Goal: Download file/media

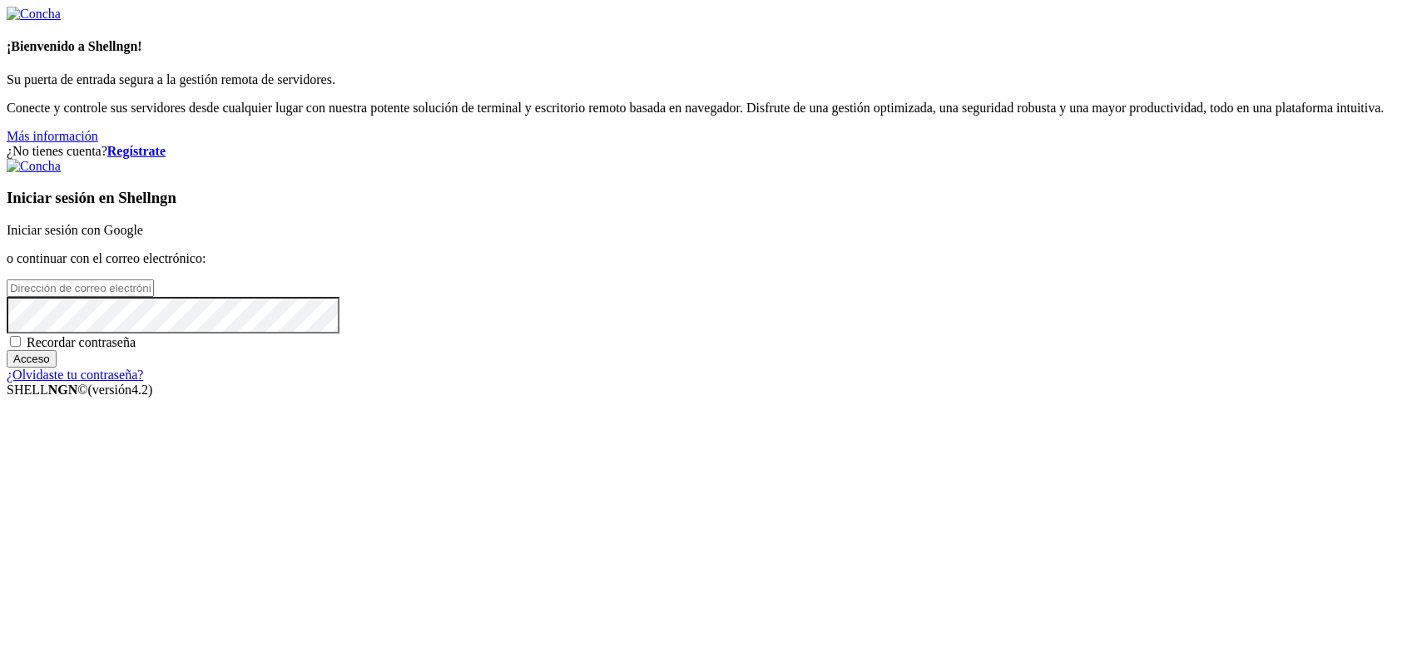
type input "kcs.fa"
click at [944, 274] on div "Iniciar sesión en Shellngn Iniciar sesión con Google o continuar con el correo …" at bounding box center [714, 271] width 1414 height 224
click at [143, 237] on font "Iniciar sesión con Google" at bounding box center [75, 230] width 136 height 14
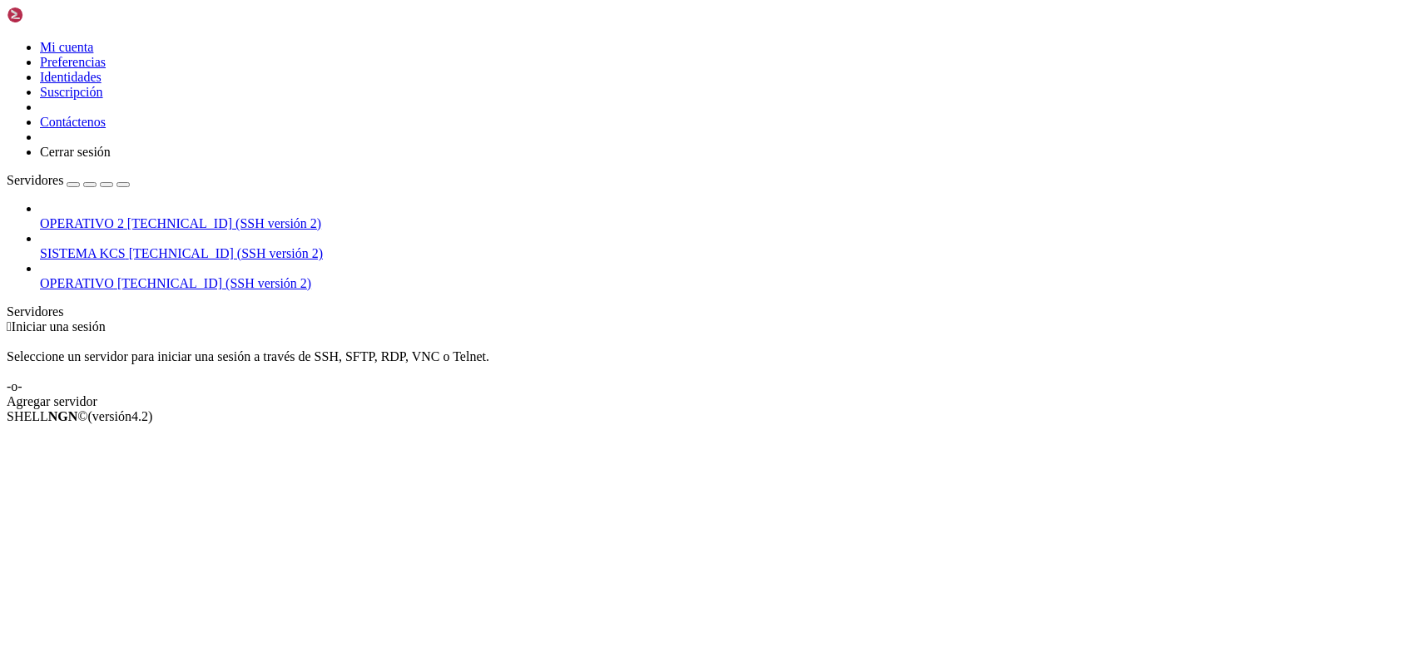
click at [141, 246] on font "[TECHNICAL_ID] (SSH versión 2)" at bounding box center [226, 253] width 194 height 14
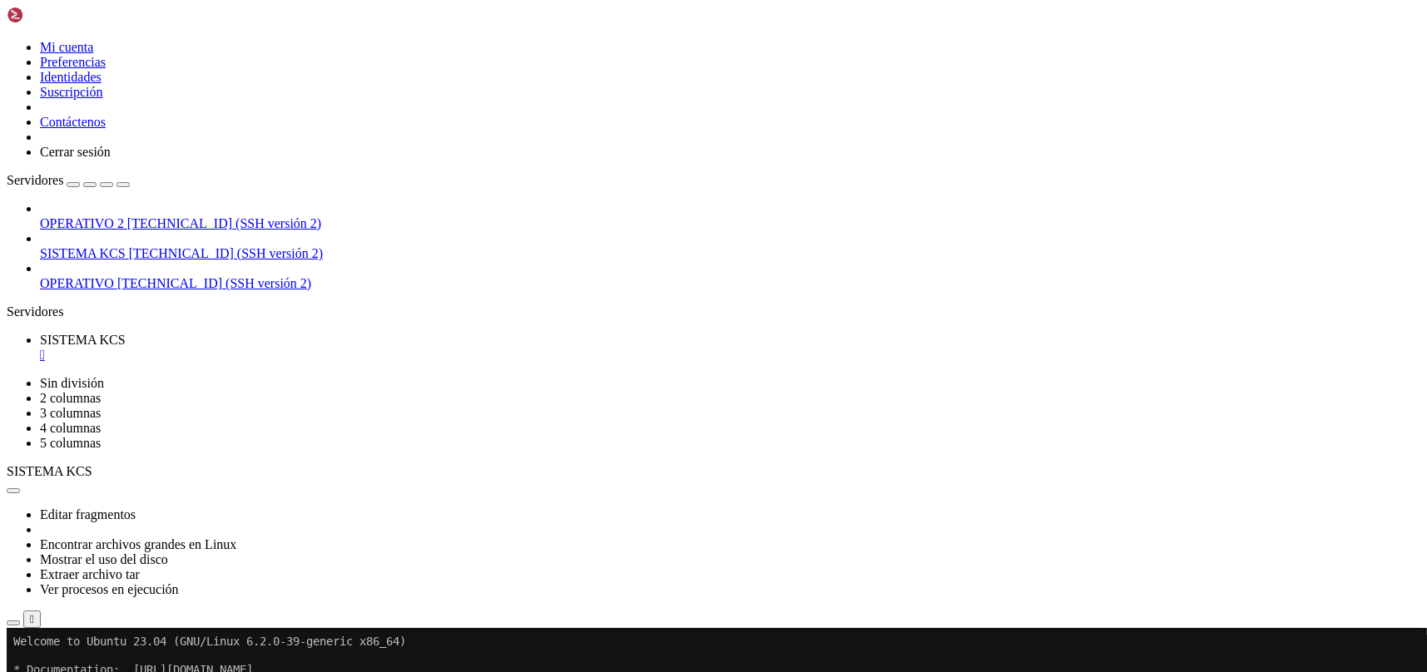
click at [13, 623] on icon "button" at bounding box center [13, 623] width 0 height 0
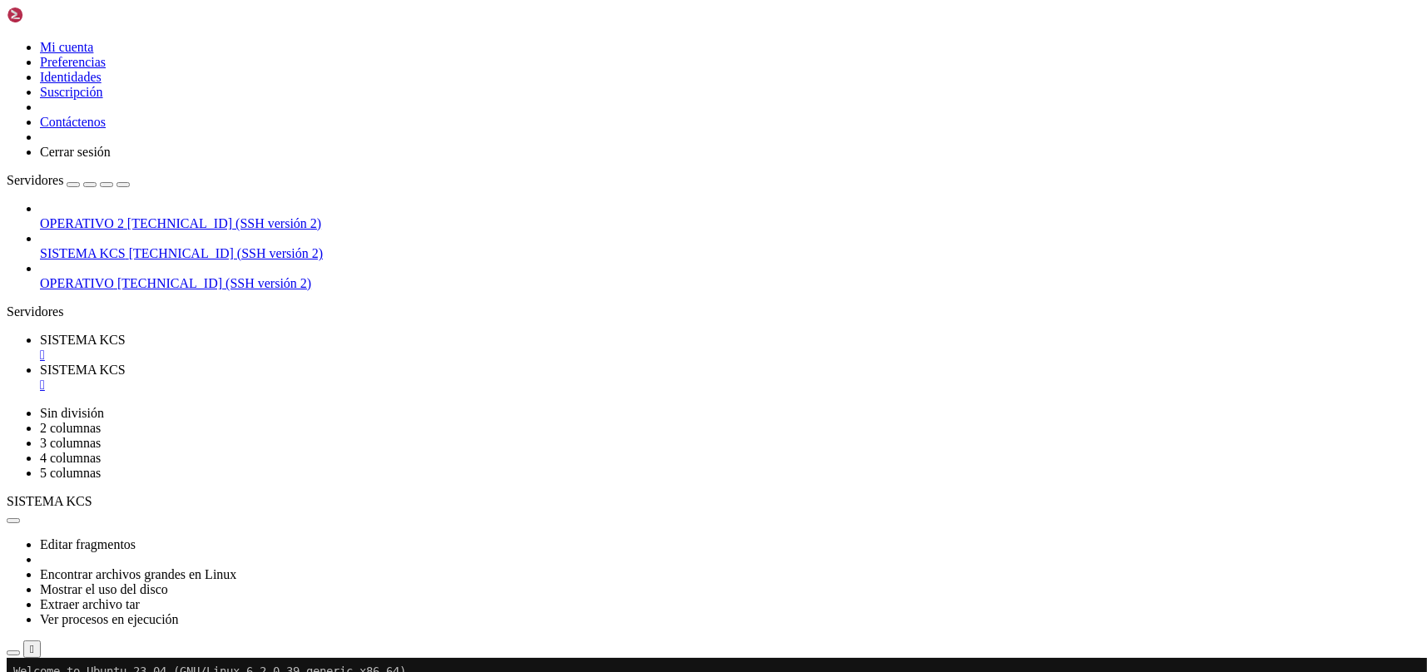
scroll to position [333, 0]
type input "/home/ubuntu/31-app-odoo2"
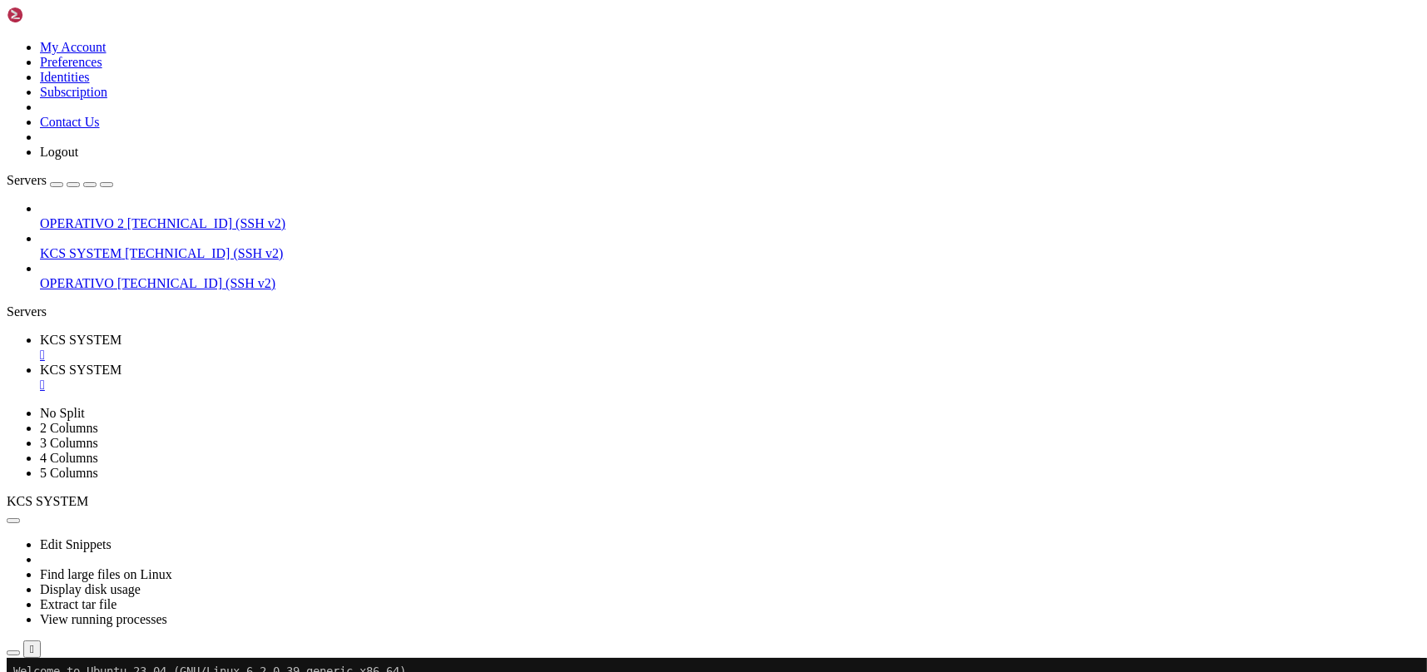
click at [443, 378] on div "" at bounding box center [730, 385] width 1380 height 15
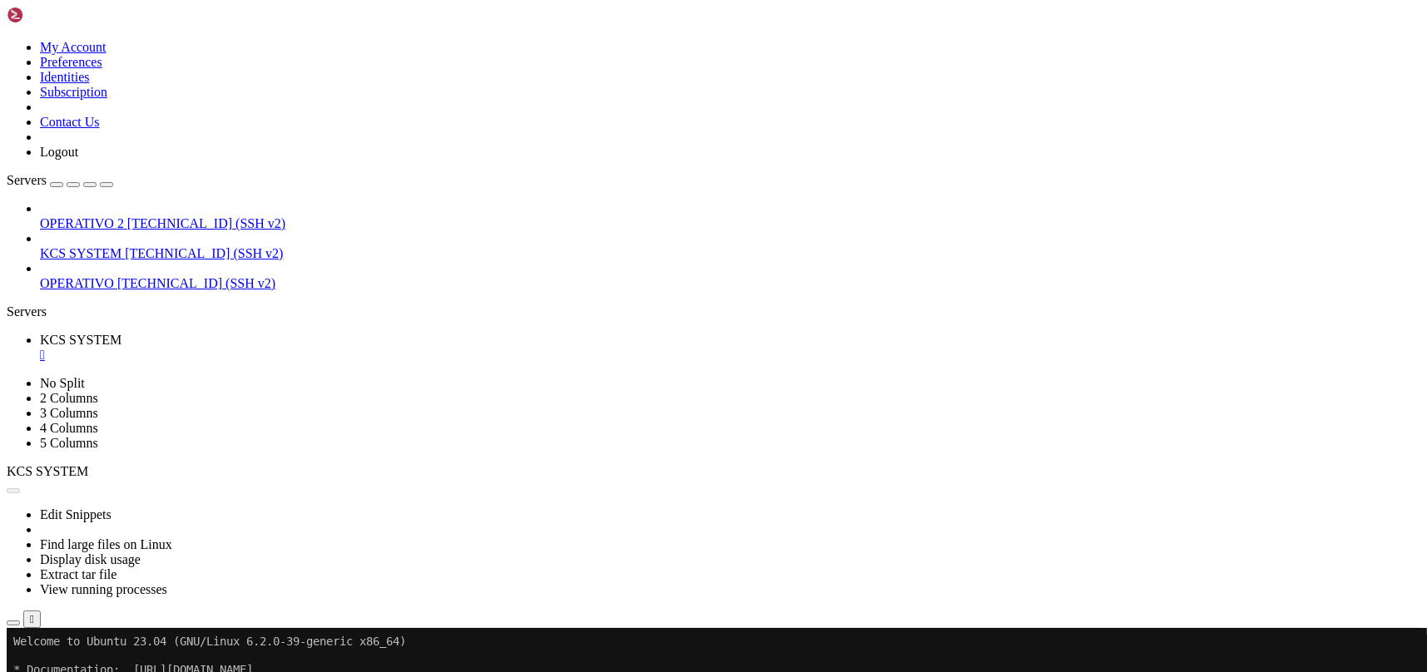
click at [40, 246] on icon at bounding box center [40, 246] width 0 height 0
click at [125, 246] on span "[TECHNICAL_ID] (SSH v2)" at bounding box center [204, 253] width 158 height 14
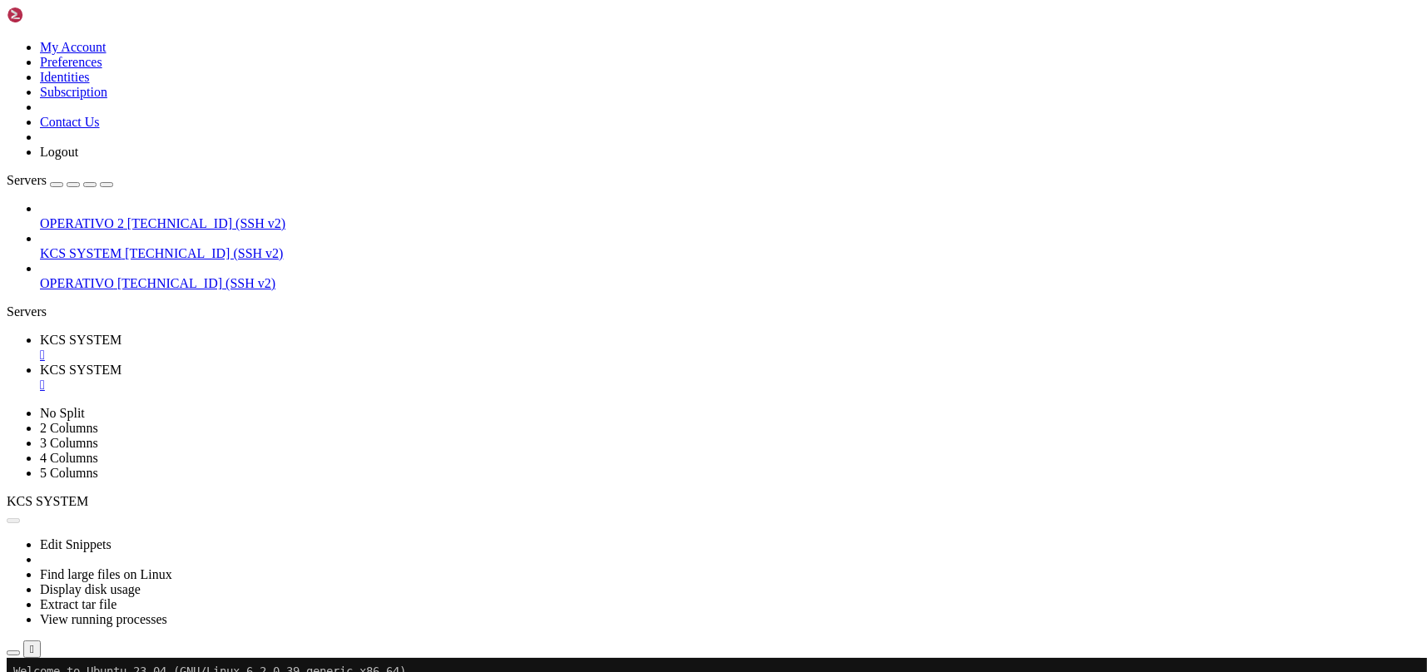
click at [433, 363] on link "KCS SYSTEM " at bounding box center [730, 378] width 1380 height 30
click at [448, 378] on div "" at bounding box center [730, 385] width 1380 height 15
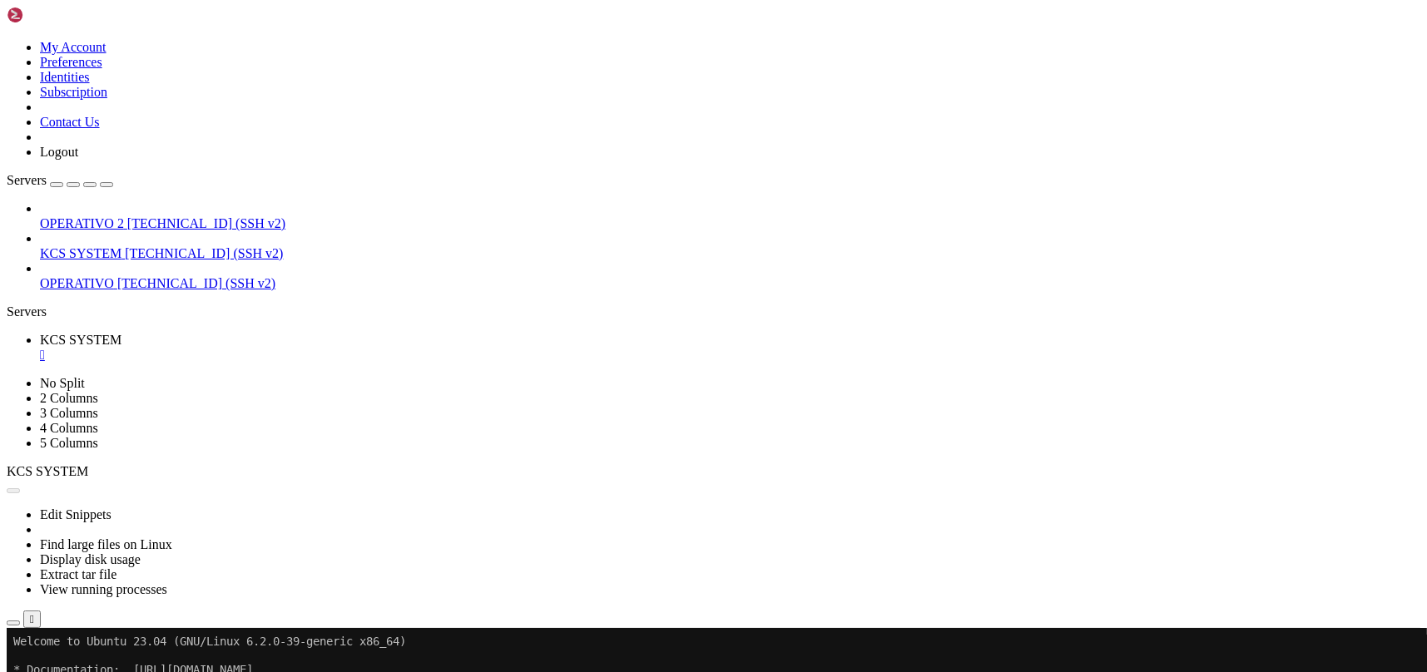
click at [316, 348] on div "" at bounding box center [730, 355] width 1380 height 15
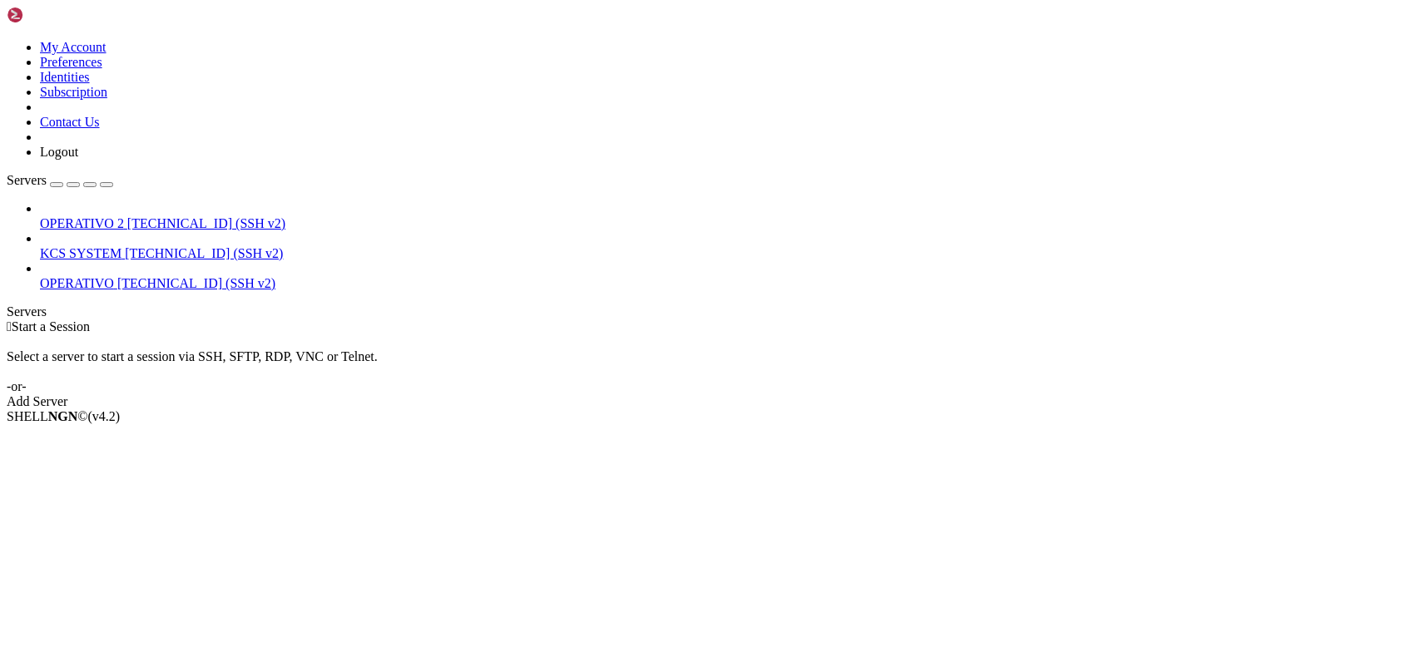
click at [121, 246] on span "KCS SYSTEM" at bounding box center [81, 253] width 82 height 14
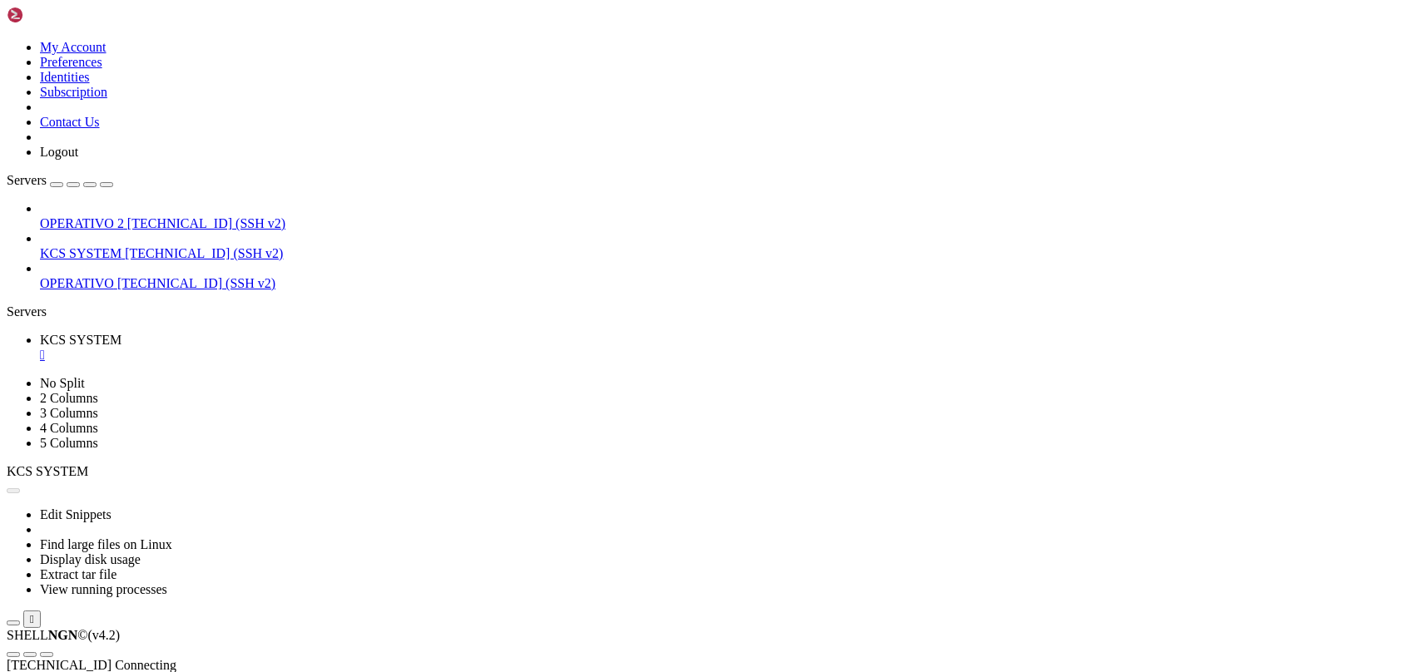
click at [318, 348] on div "" at bounding box center [730, 355] width 1380 height 15
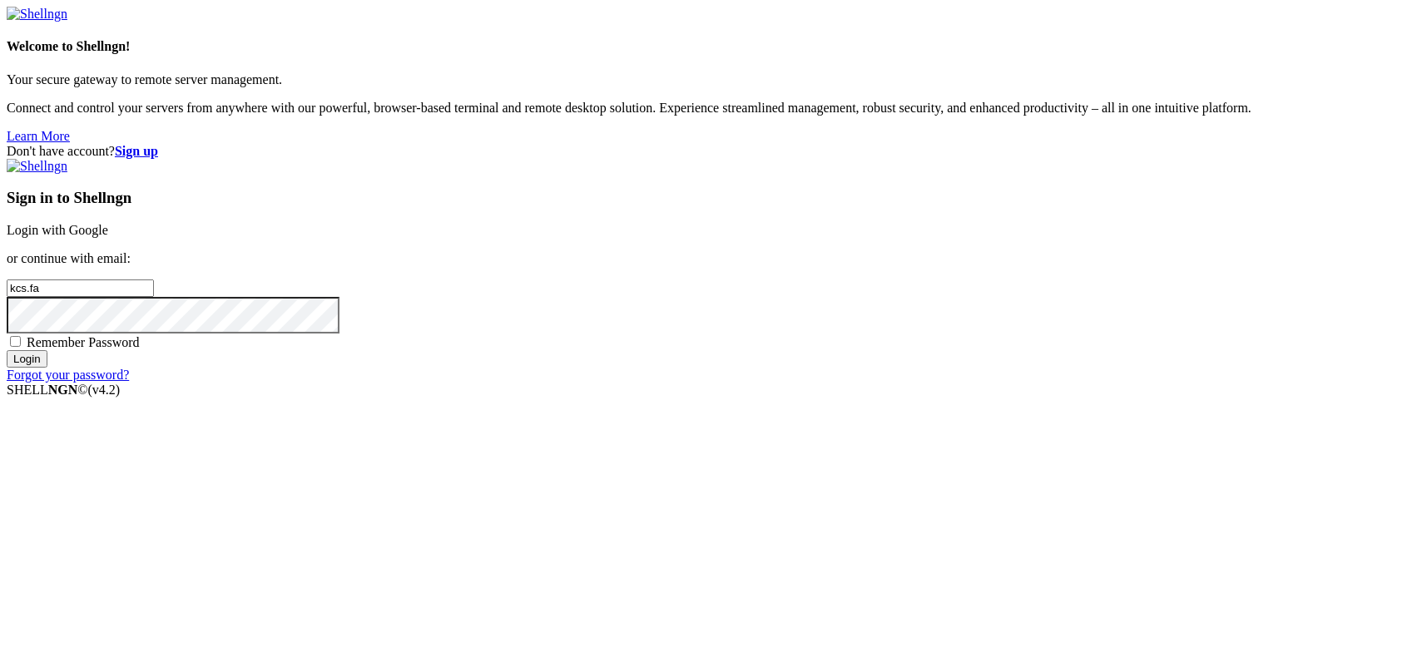
click at [108, 237] on link "Login with Google" at bounding box center [58, 230] width 102 height 14
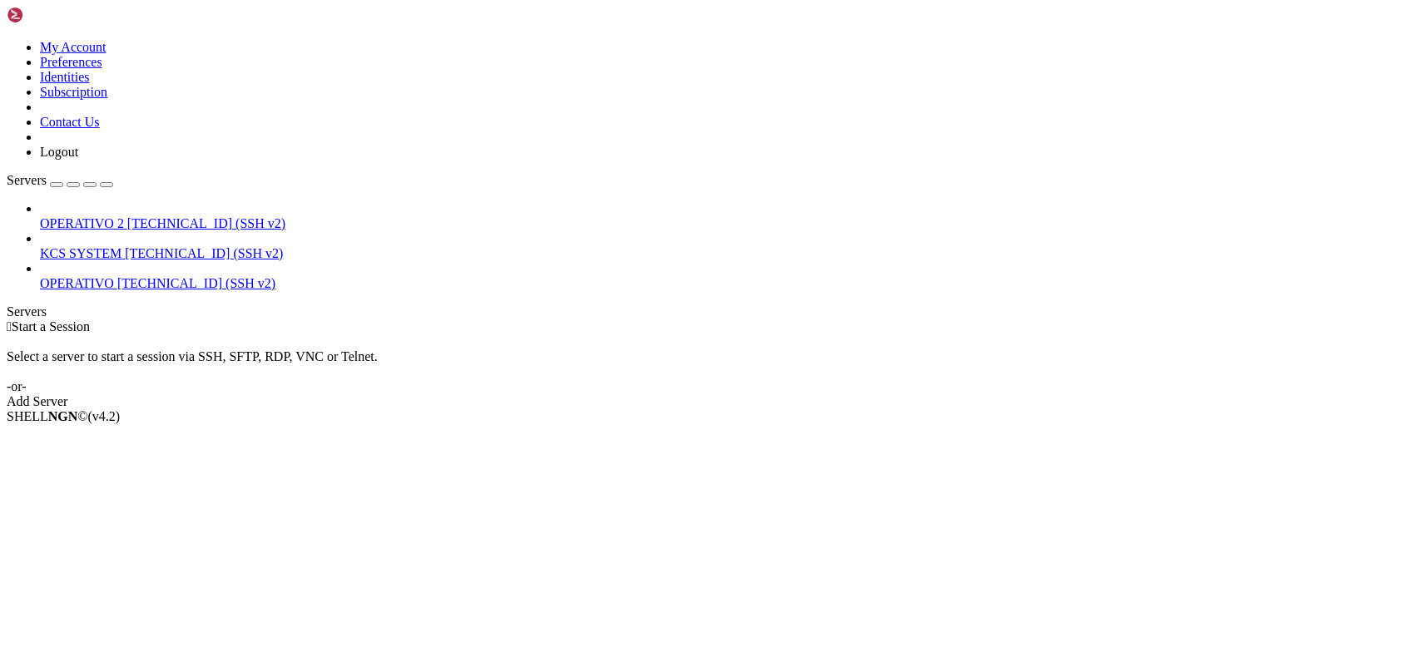
click at [107, 246] on link "KCS SYSTEM [TECHNICAL_ID] (SSH v2)" at bounding box center [730, 253] width 1380 height 15
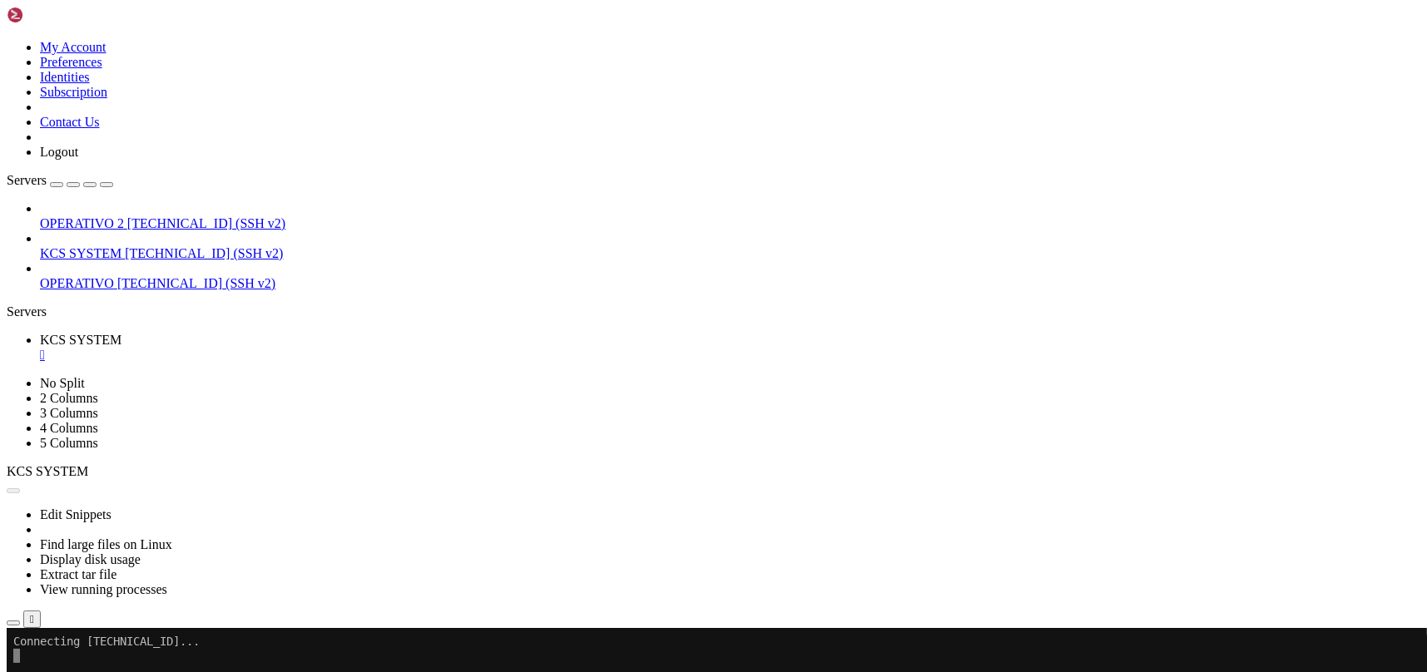
click at [13, 623] on icon "button" at bounding box center [13, 623] width 0 height 0
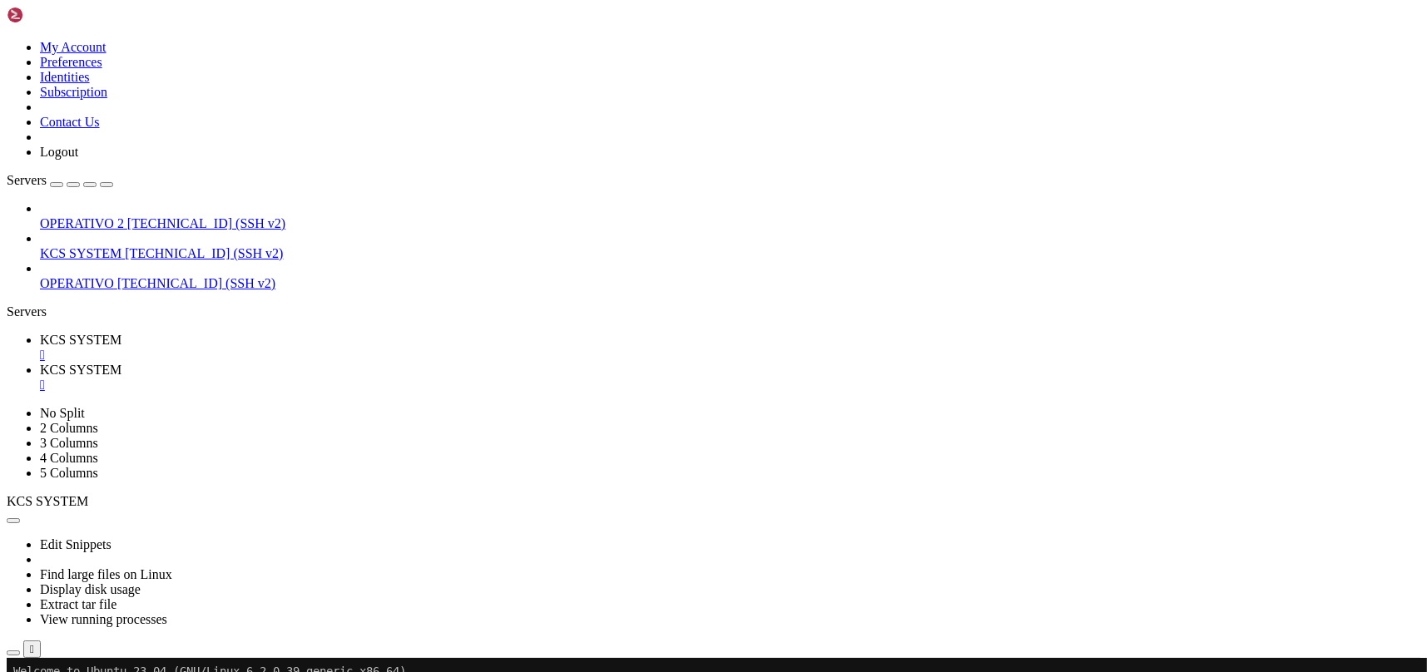
scroll to position [333, 0]
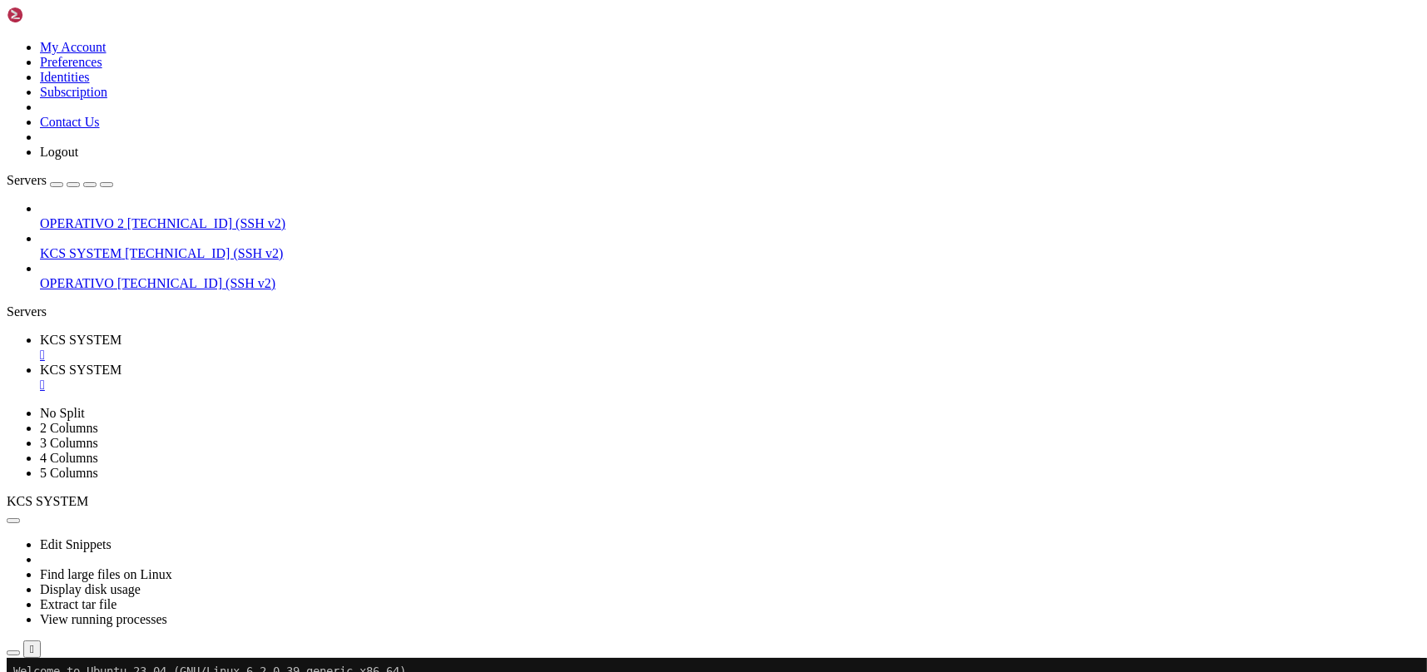
type input "/home/ubuntu/31-app-odoo2/templates"
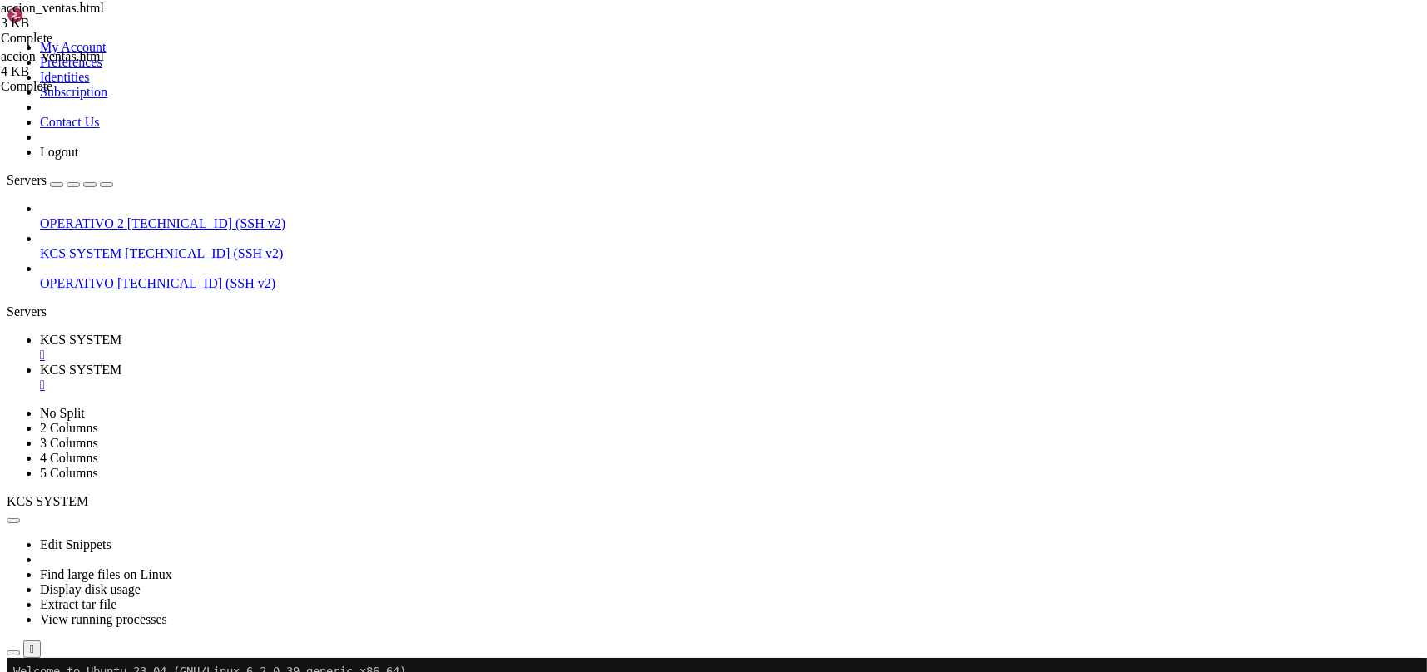
click at [125, 246] on span "[TECHNICAL_ID] (SSH v2)" at bounding box center [204, 253] width 158 height 14
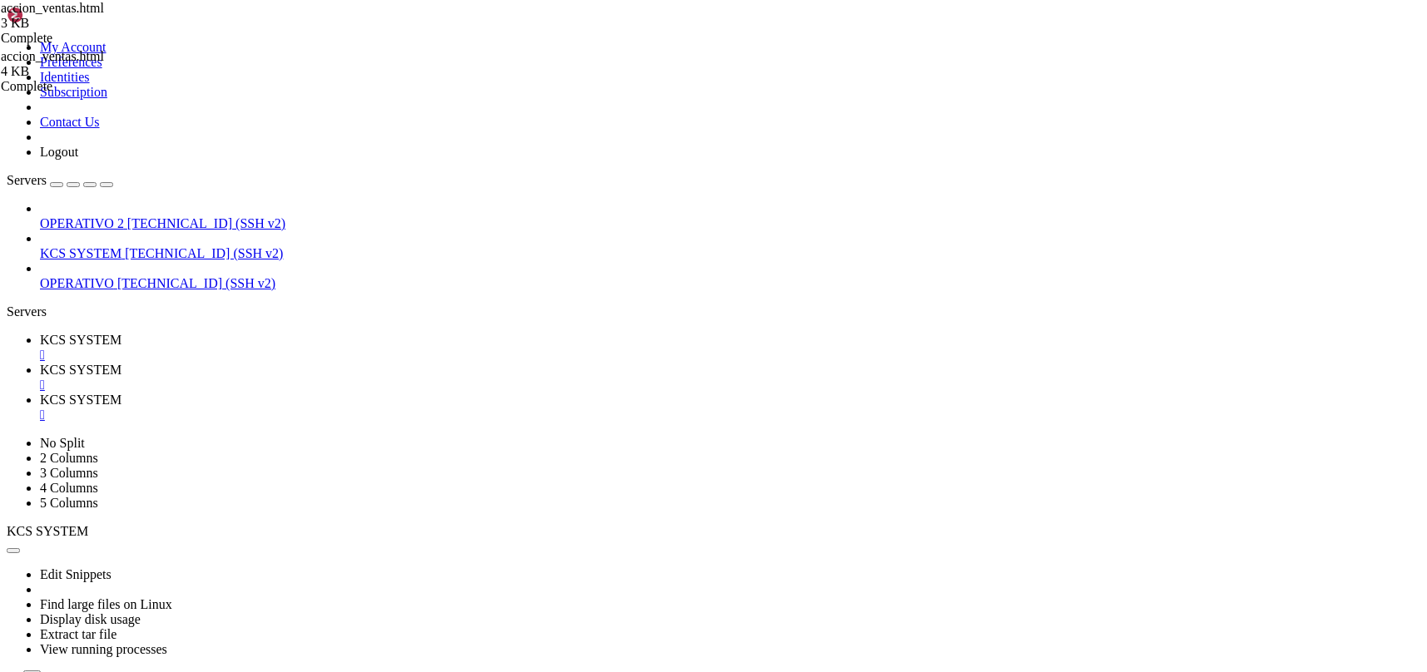
click at [449, 363] on link "KCS SYSTEM " at bounding box center [730, 378] width 1380 height 30
click at [444, 378] on div "" at bounding box center [730, 385] width 1380 height 15
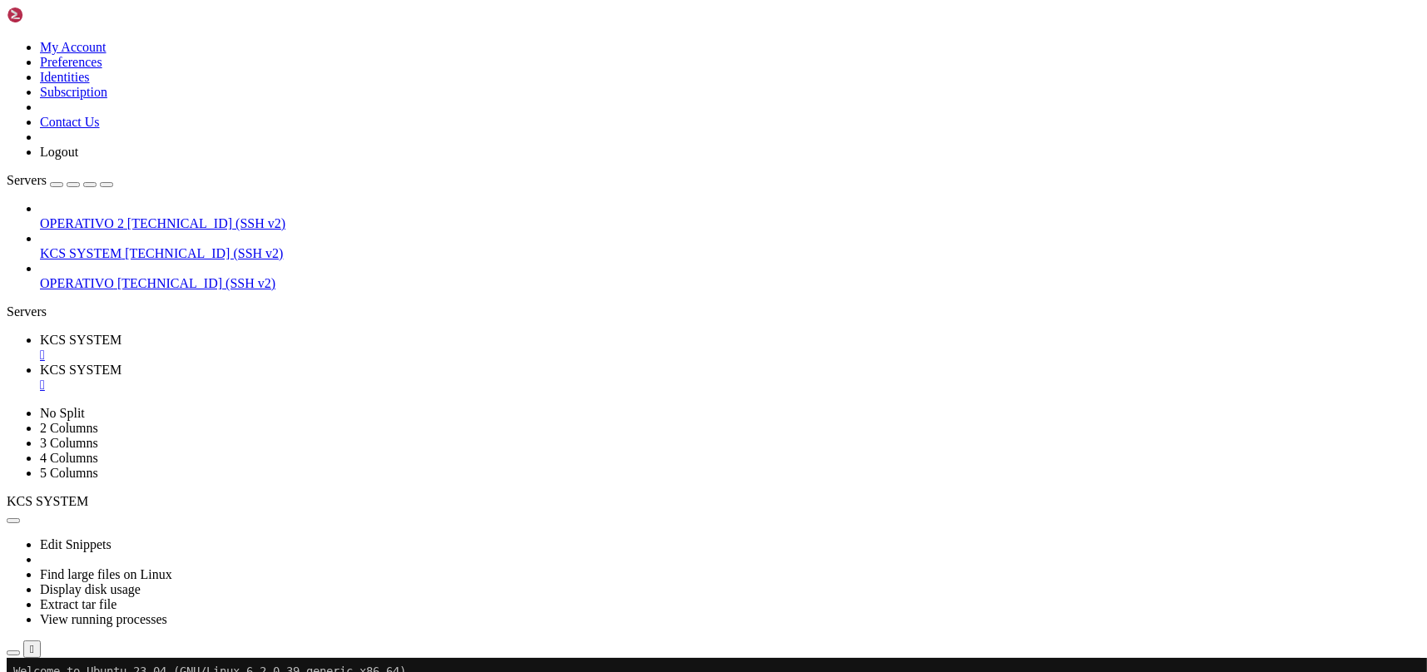
click at [13, 653] on icon "button" at bounding box center [13, 653] width 0 height 0
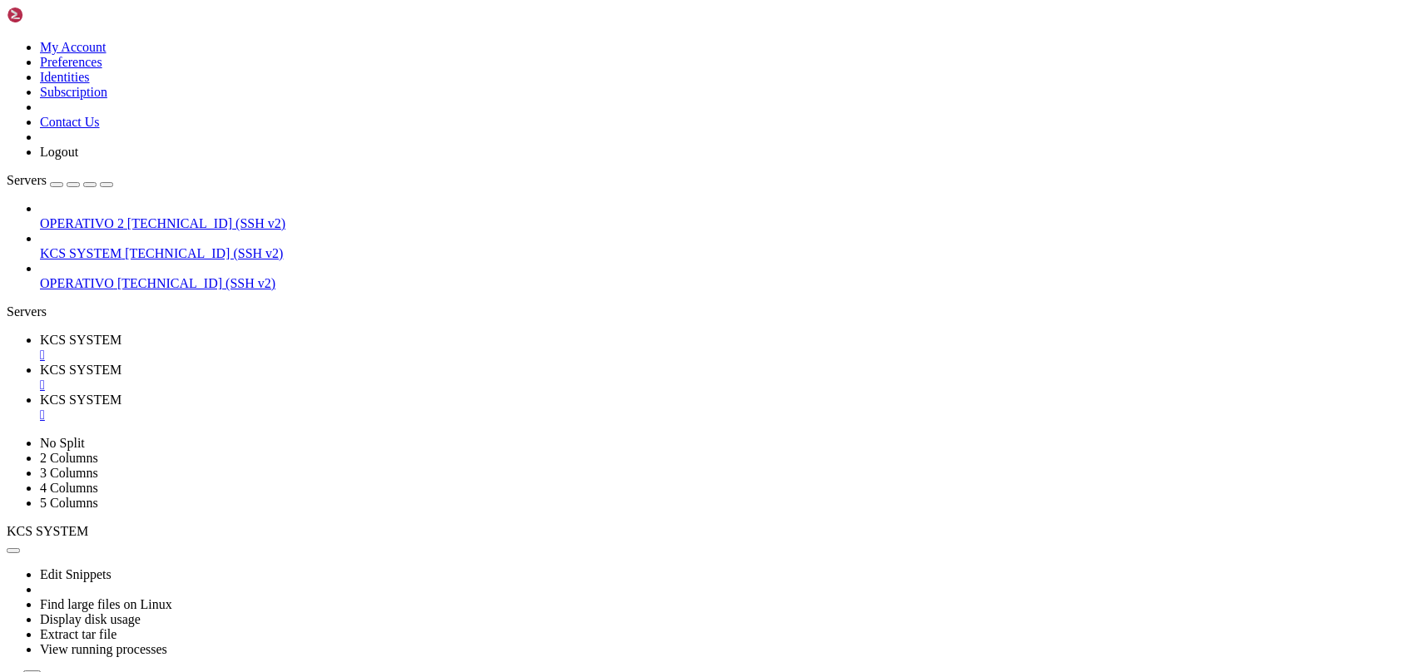
type input "/home/ubuntu/31-app-odoo2/static"
click at [569, 408] on div "" at bounding box center [730, 415] width 1380 height 15
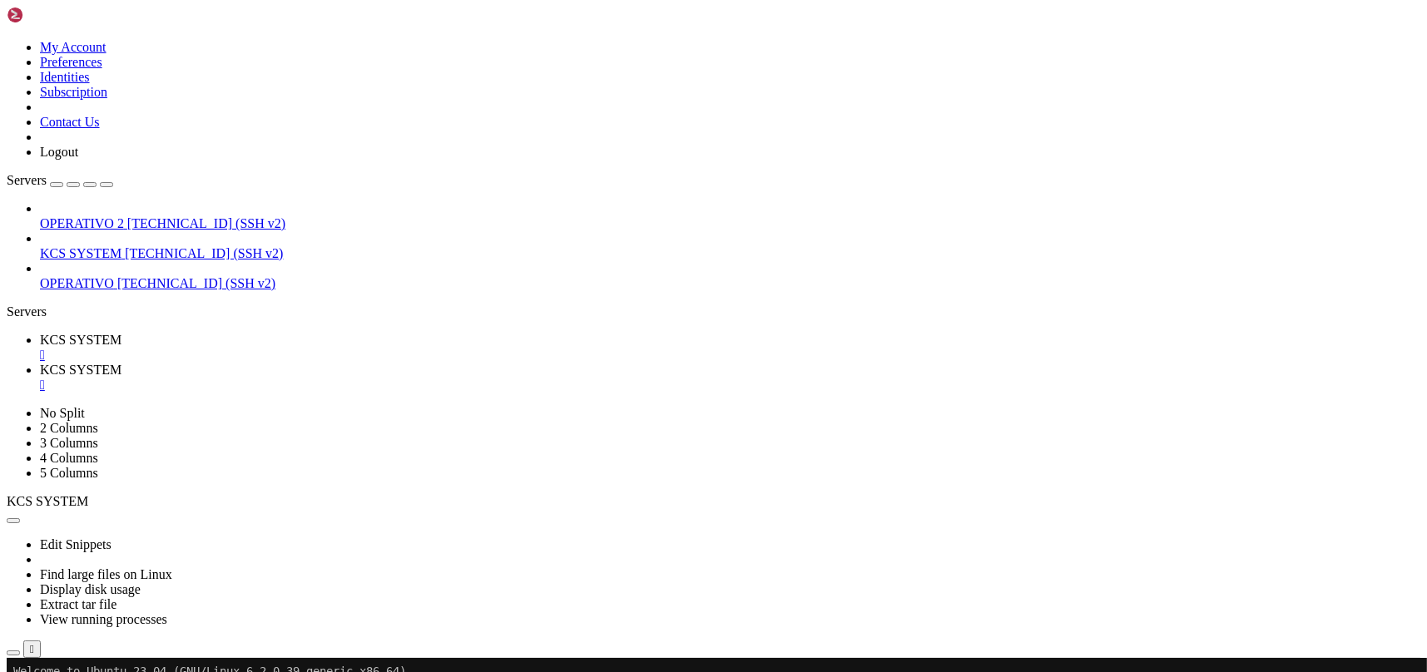
click at [445, 378] on div "" at bounding box center [730, 385] width 1380 height 15
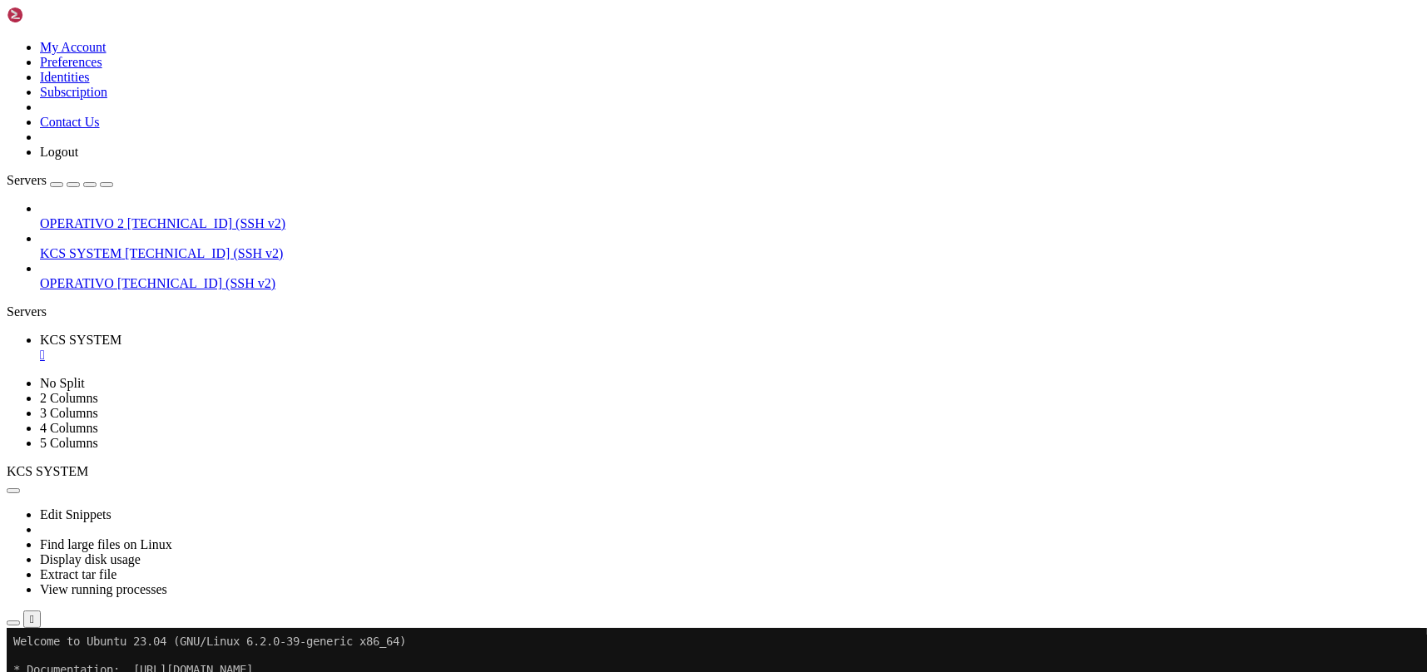
click at [13, 623] on icon "button" at bounding box center [13, 623] width 0 height 0
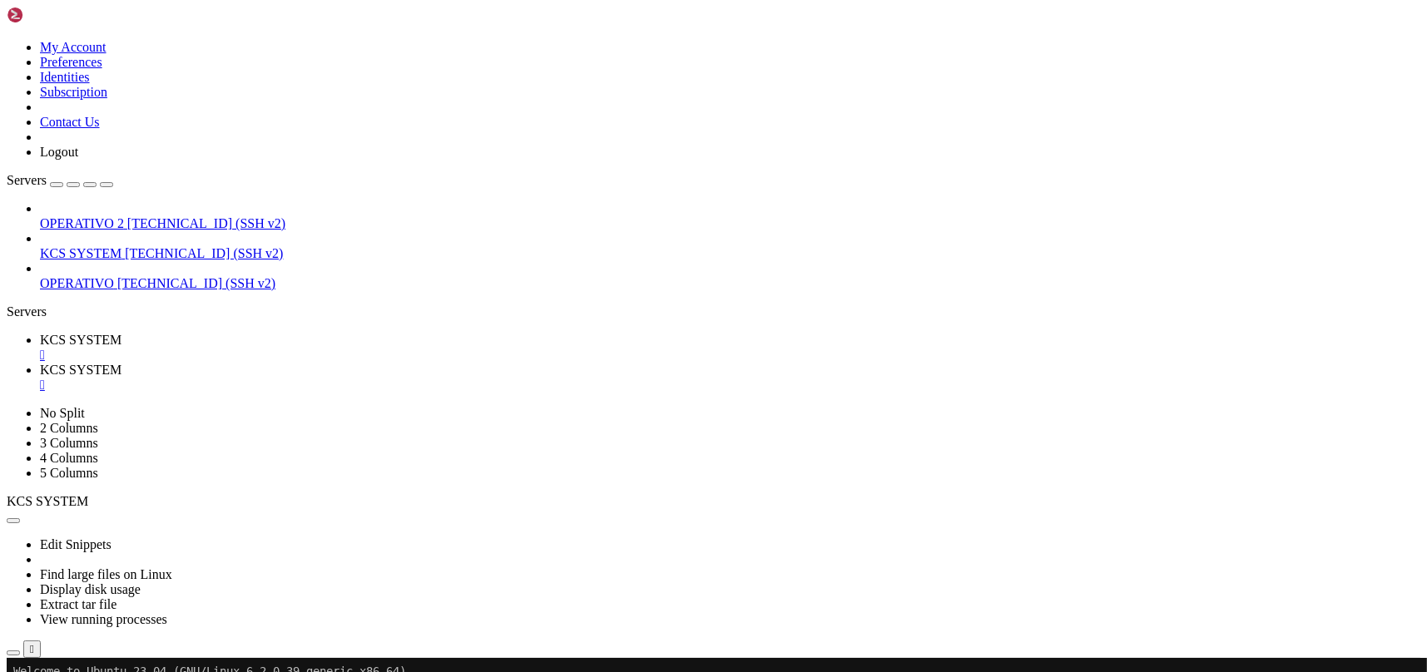
click at [450, 363] on link "KCS SYSTEM " at bounding box center [730, 378] width 1380 height 30
click at [445, 378] on div "" at bounding box center [730, 385] width 1380 height 15
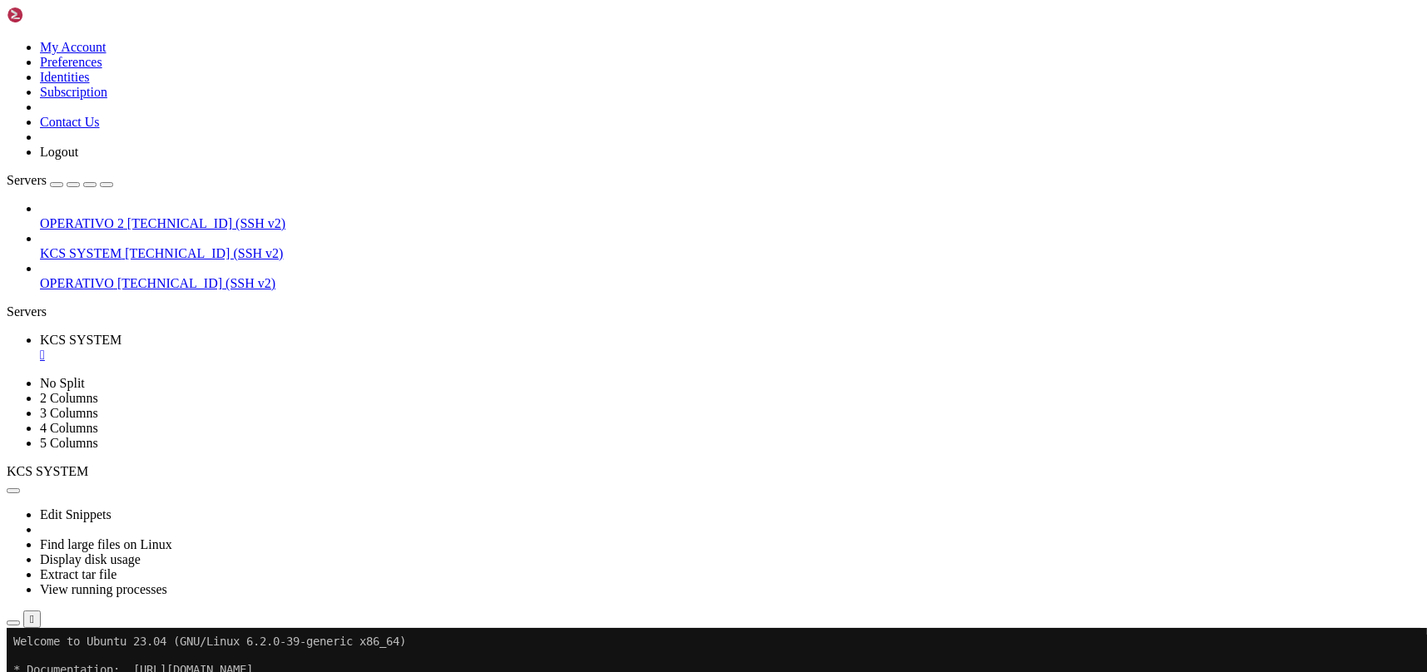
click at [320, 348] on div "" at bounding box center [730, 355] width 1380 height 15
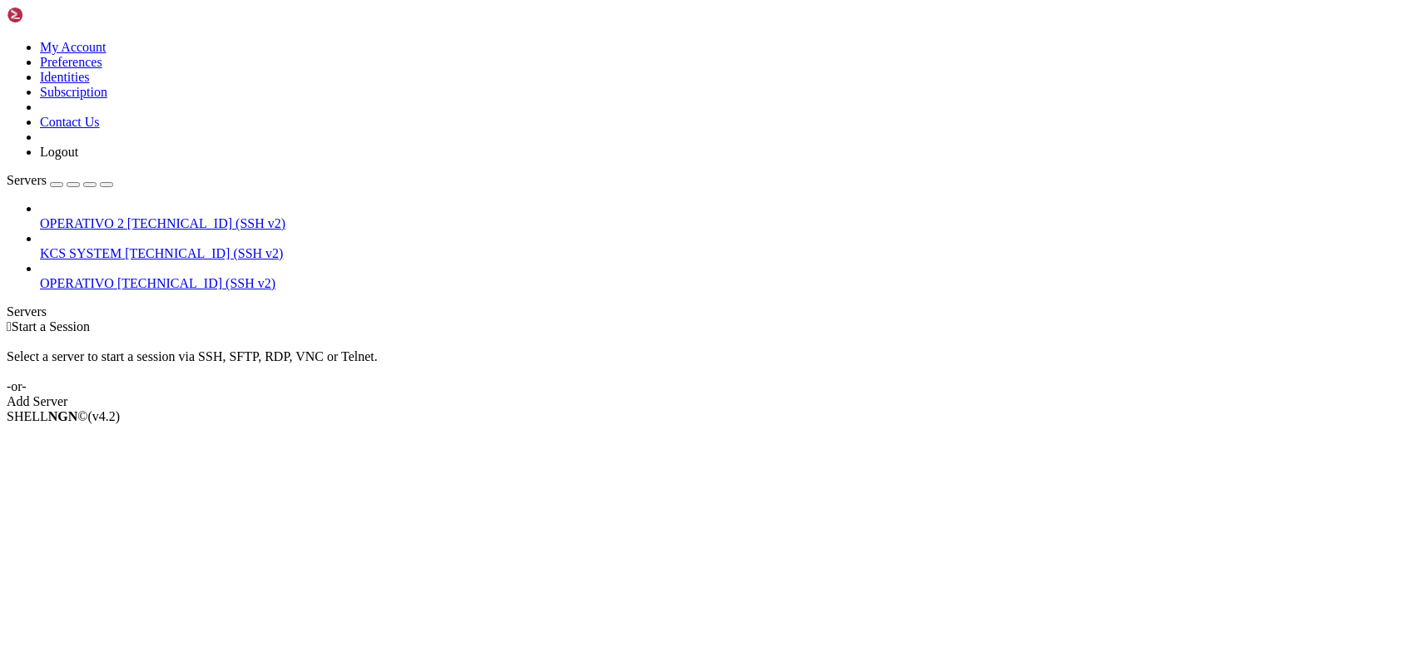
click at [110, 246] on link "KCS SYSTEM [TECHNICAL_ID] (SSH v2)" at bounding box center [730, 253] width 1380 height 15
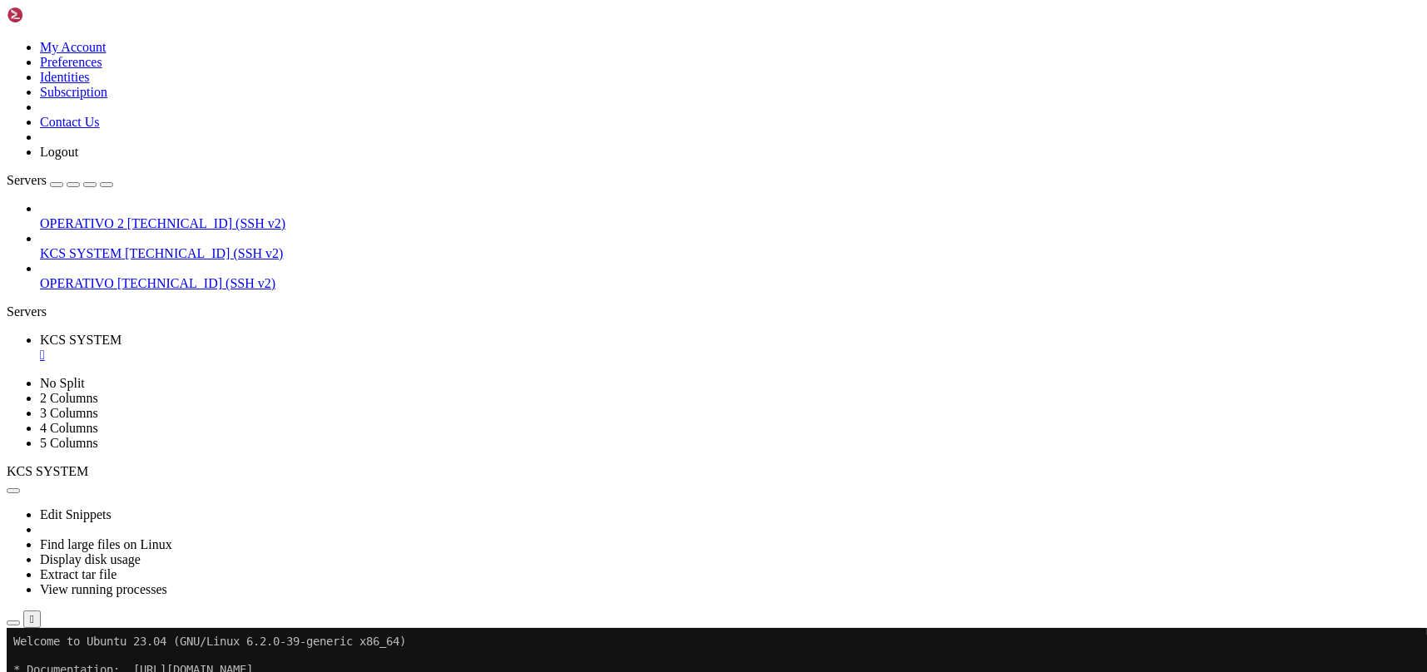
click at [20, 621] on button "button" at bounding box center [13, 623] width 13 height 5
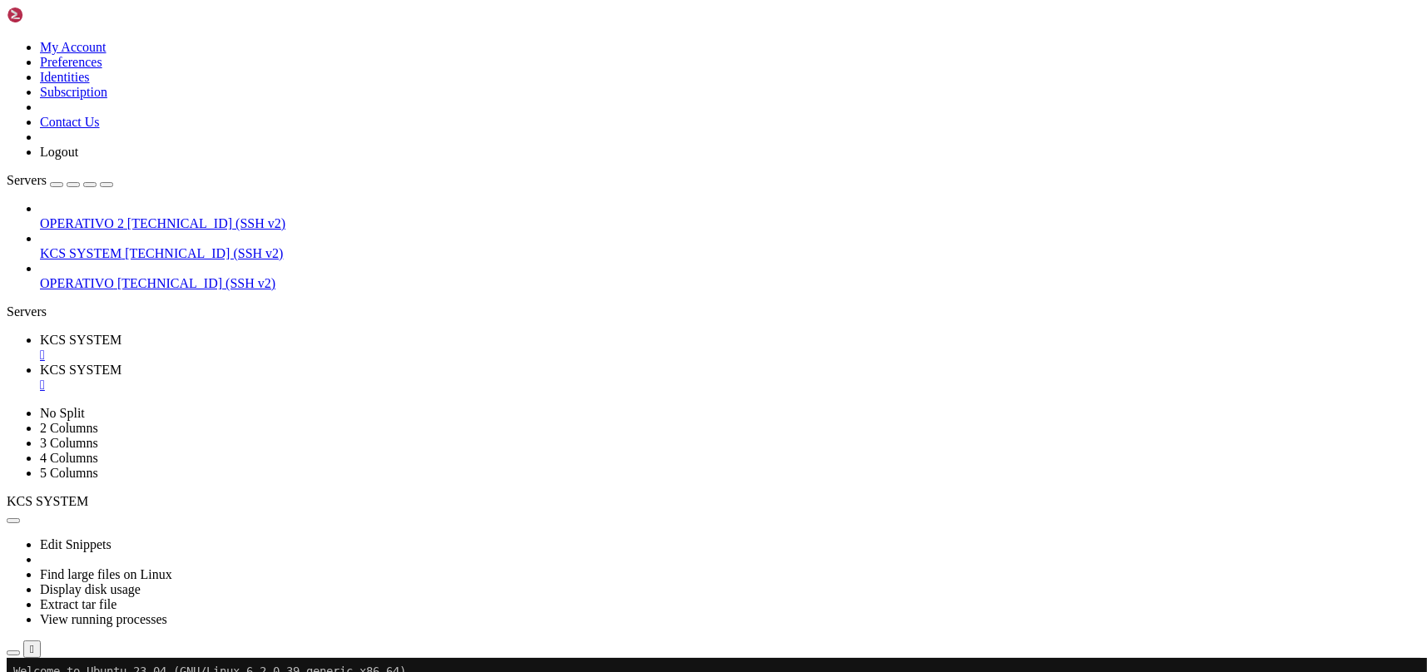
type input "/home/ubuntu/31-app-odoo2/templates"
click at [449, 363] on link "KCS SYSTEM " at bounding box center [730, 378] width 1380 height 30
click at [444, 378] on div "" at bounding box center [730, 385] width 1380 height 15
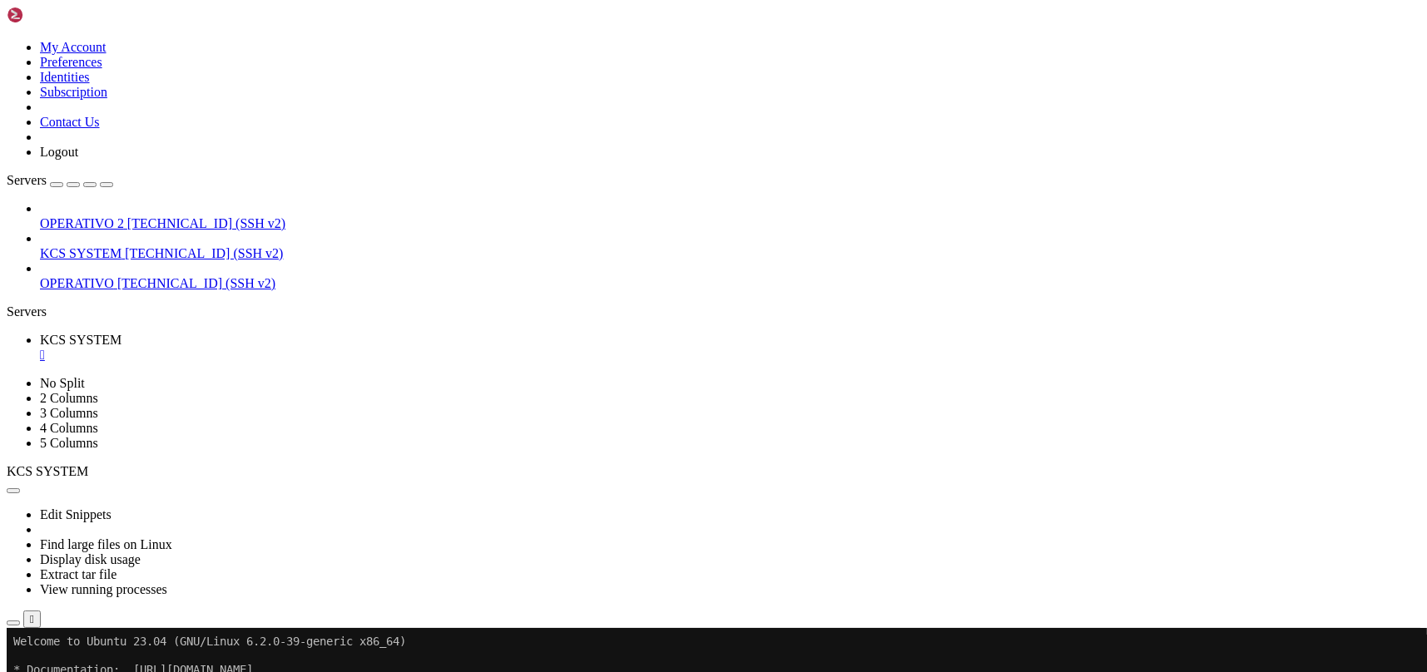
click at [314, 348] on div "" at bounding box center [730, 355] width 1380 height 15
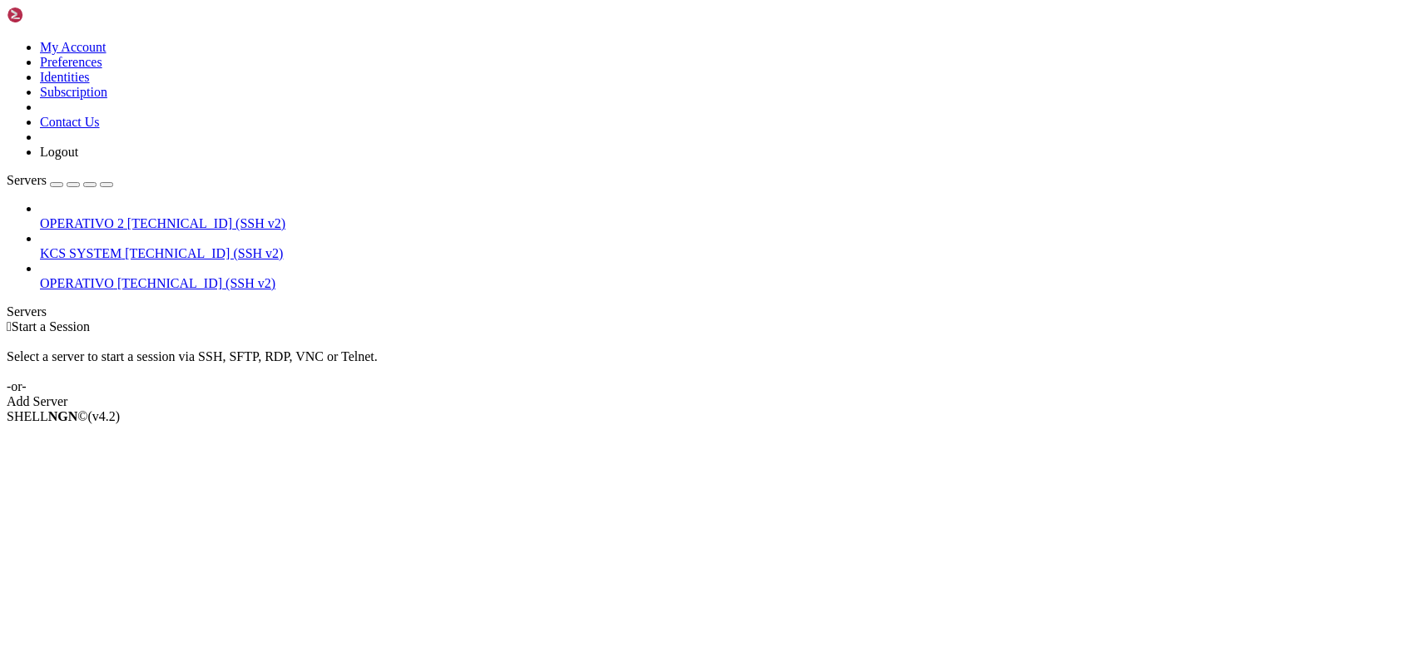
click at [121, 246] on span "KCS SYSTEM" at bounding box center [81, 253] width 82 height 14
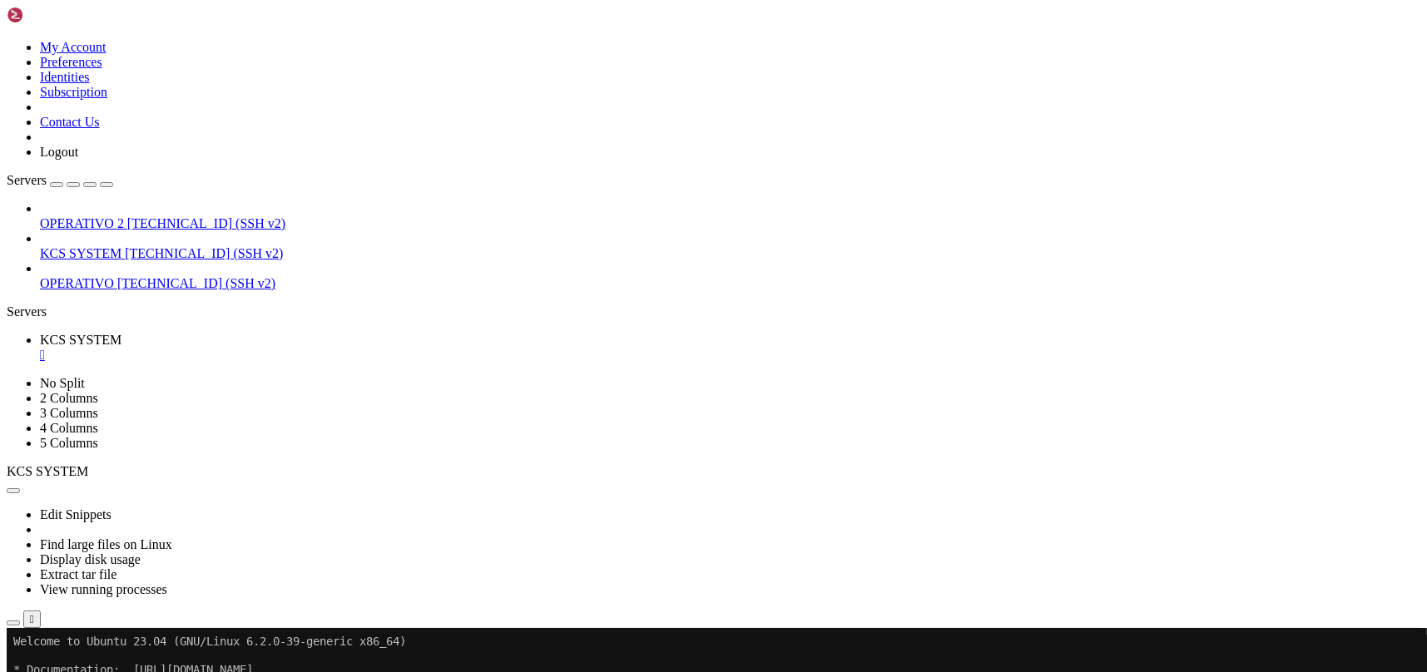
click at [13, 623] on icon "button" at bounding box center [13, 623] width 0 height 0
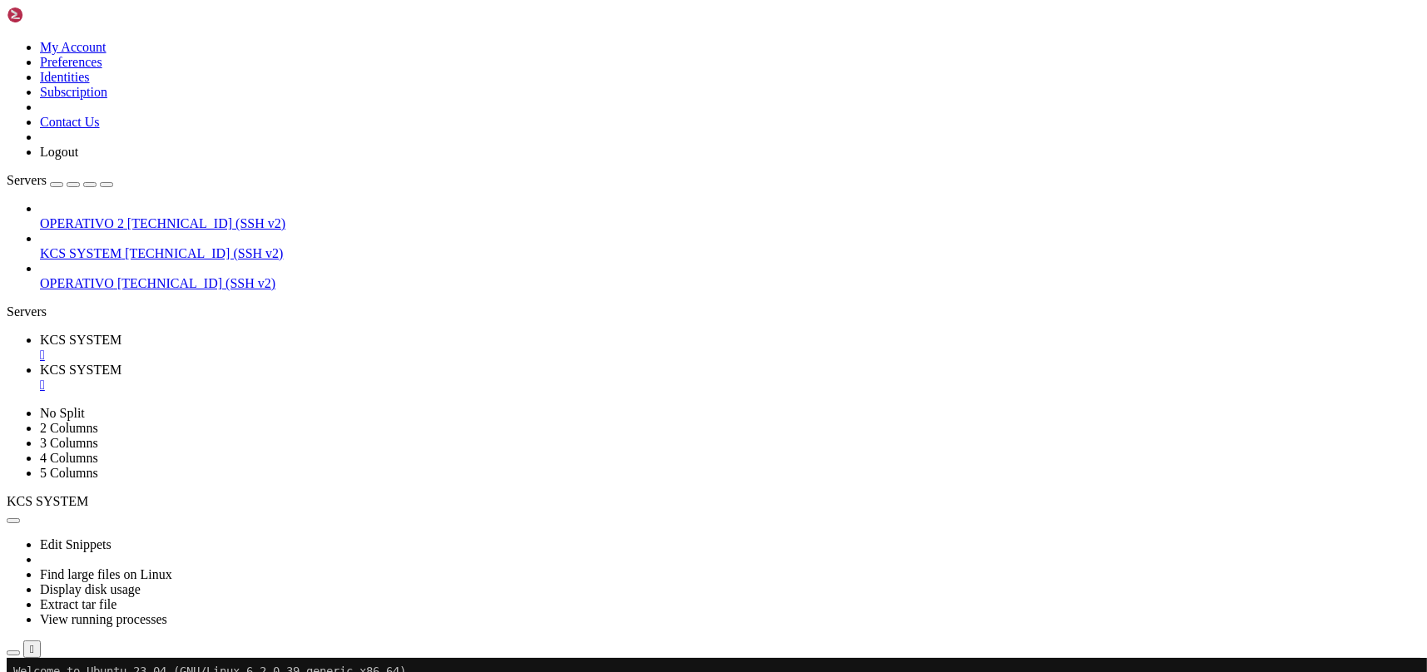
type input "/home/ubuntu/31-app-odoo2"
click at [709, 333] on ul "KCS SYSTEM  KCS SYSTEM " at bounding box center [714, 363] width 1414 height 60
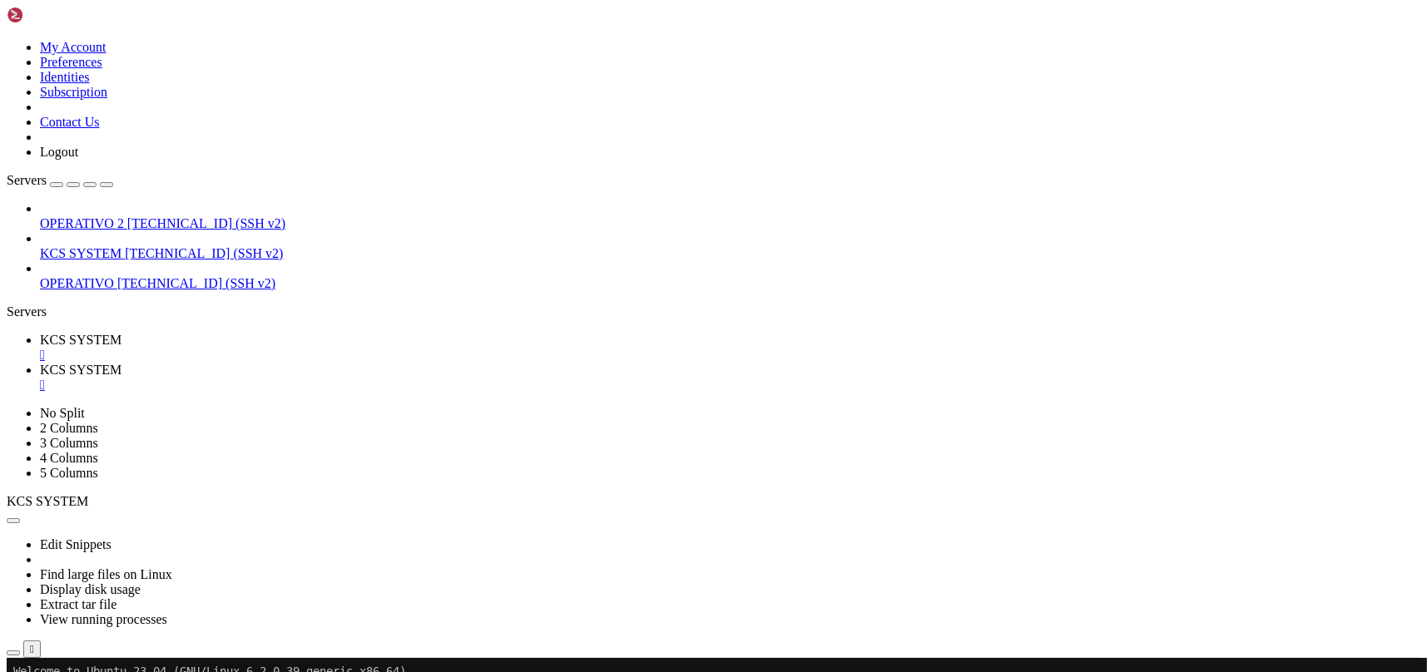
scroll to position [3529, 0]
click at [443, 378] on div "" at bounding box center [730, 385] width 1380 height 15
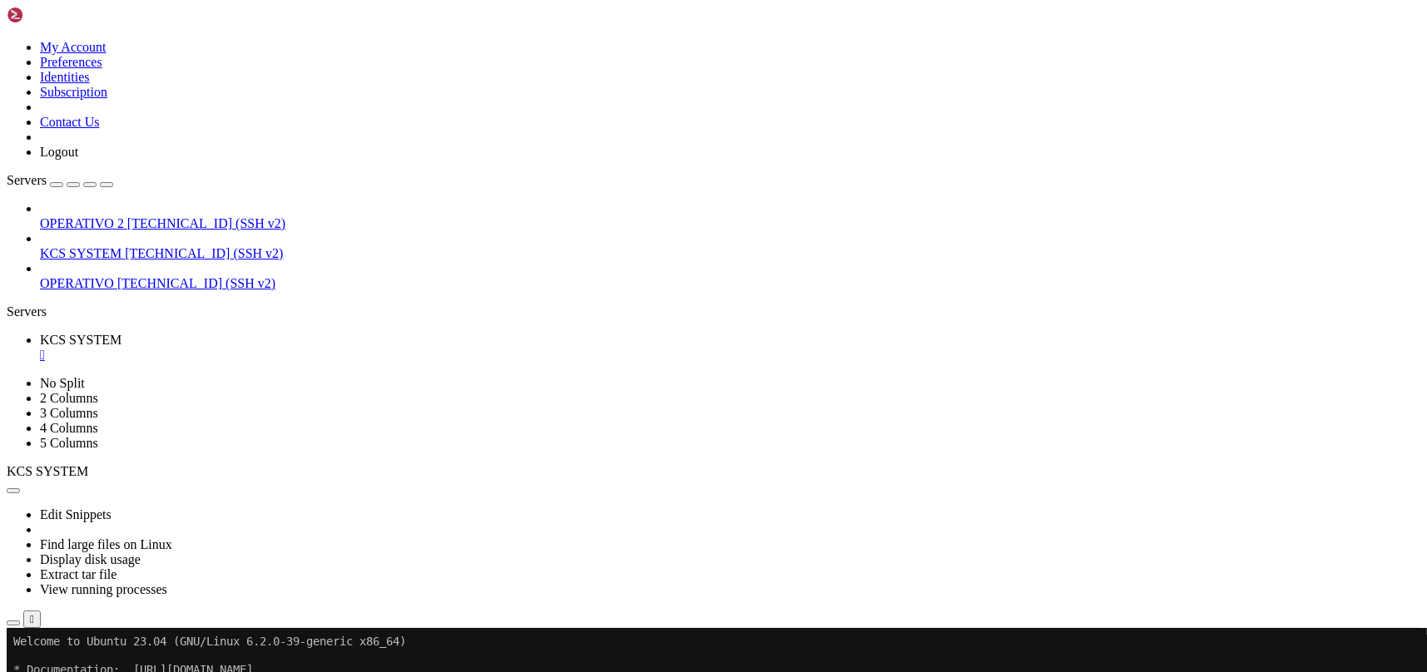
click at [13, 623] on icon "button" at bounding box center [13, 623] width 0 height 0
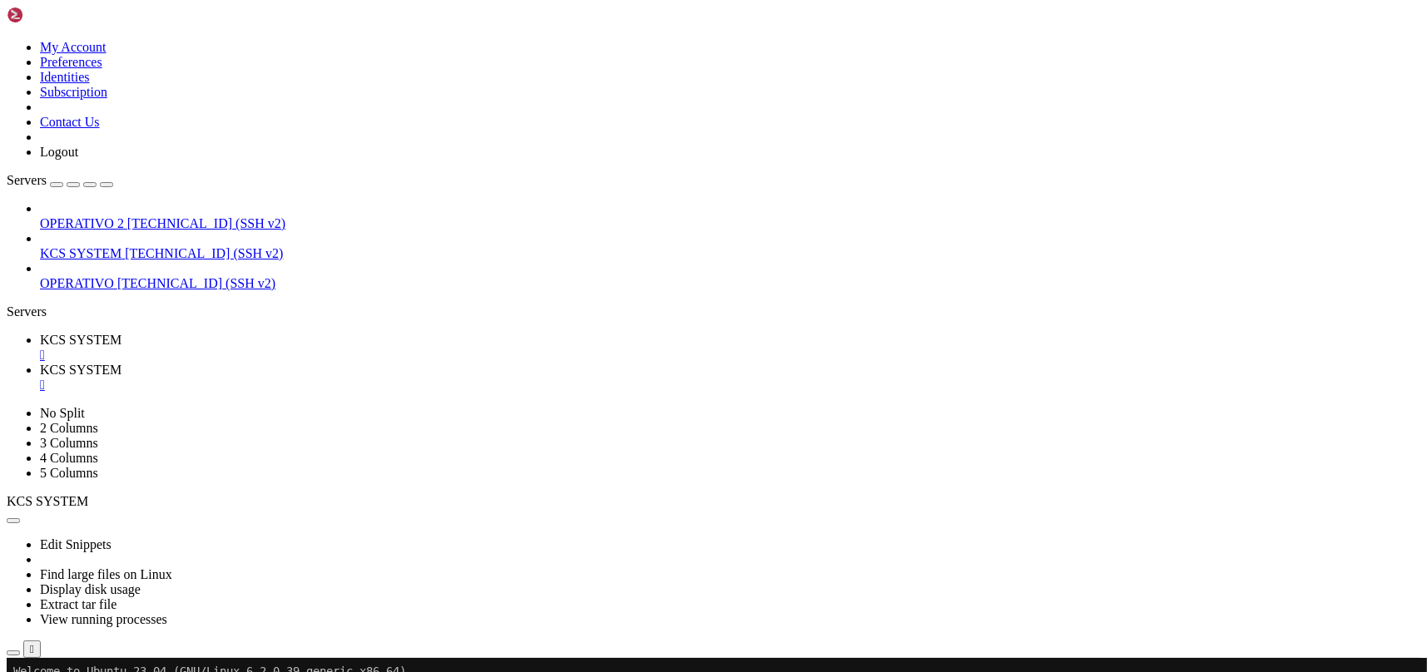
scroll to position [111, 0]
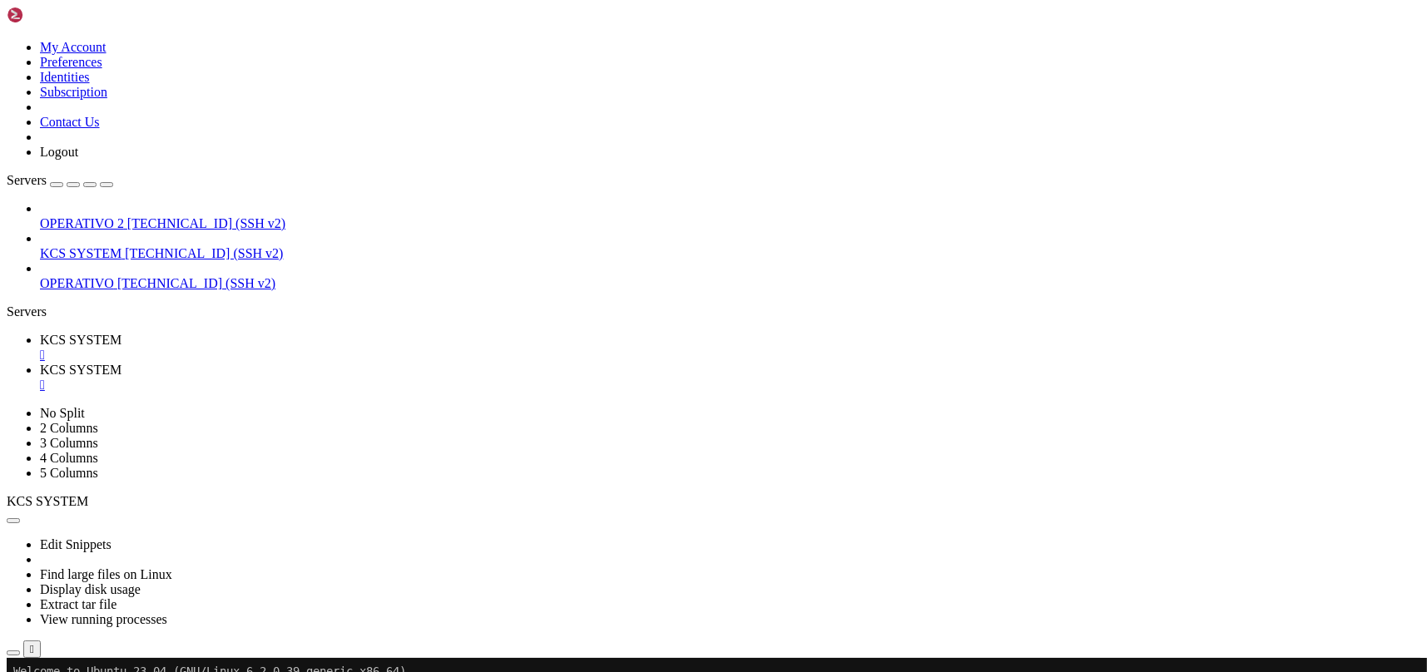
type input "/home/ubuntu/31-app-odoo2/templates"
click at [440, 378] on div "" at bounding box center [730, 385] width 1380 height 15
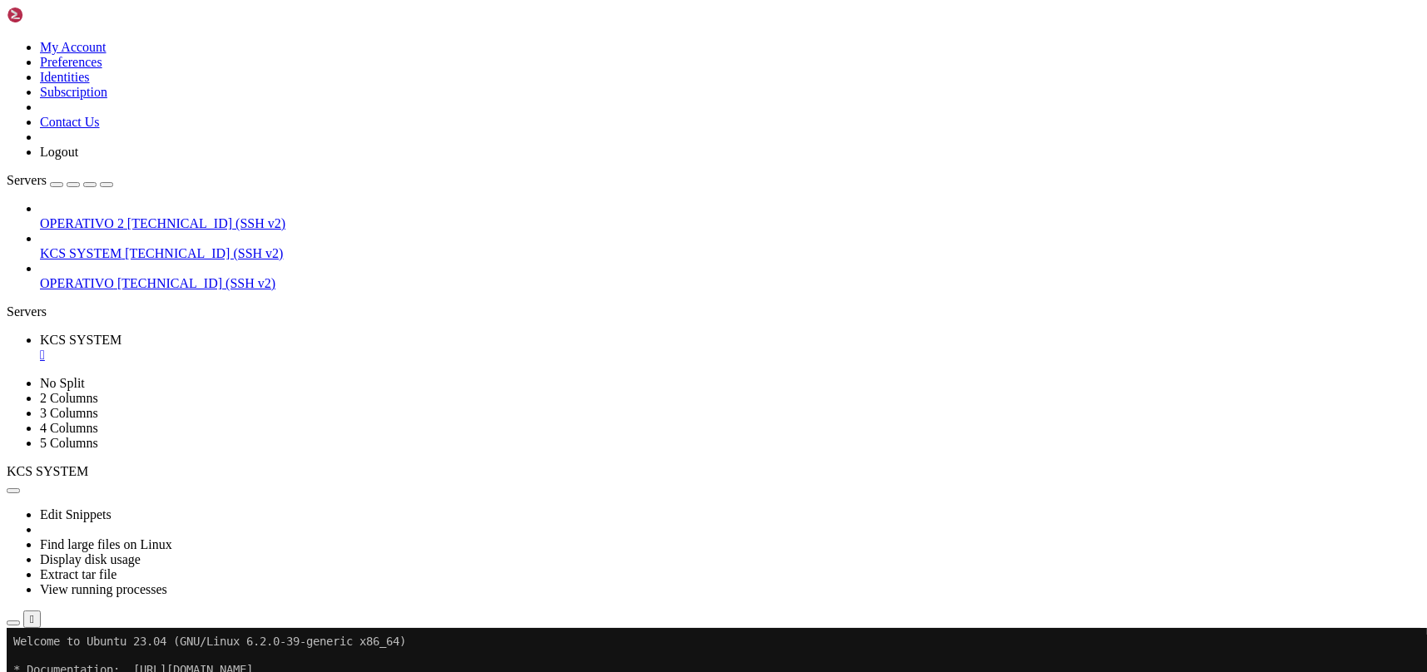
click at [13, 623] on icon "button" at bounding box center [13, 623] width 0 height 0
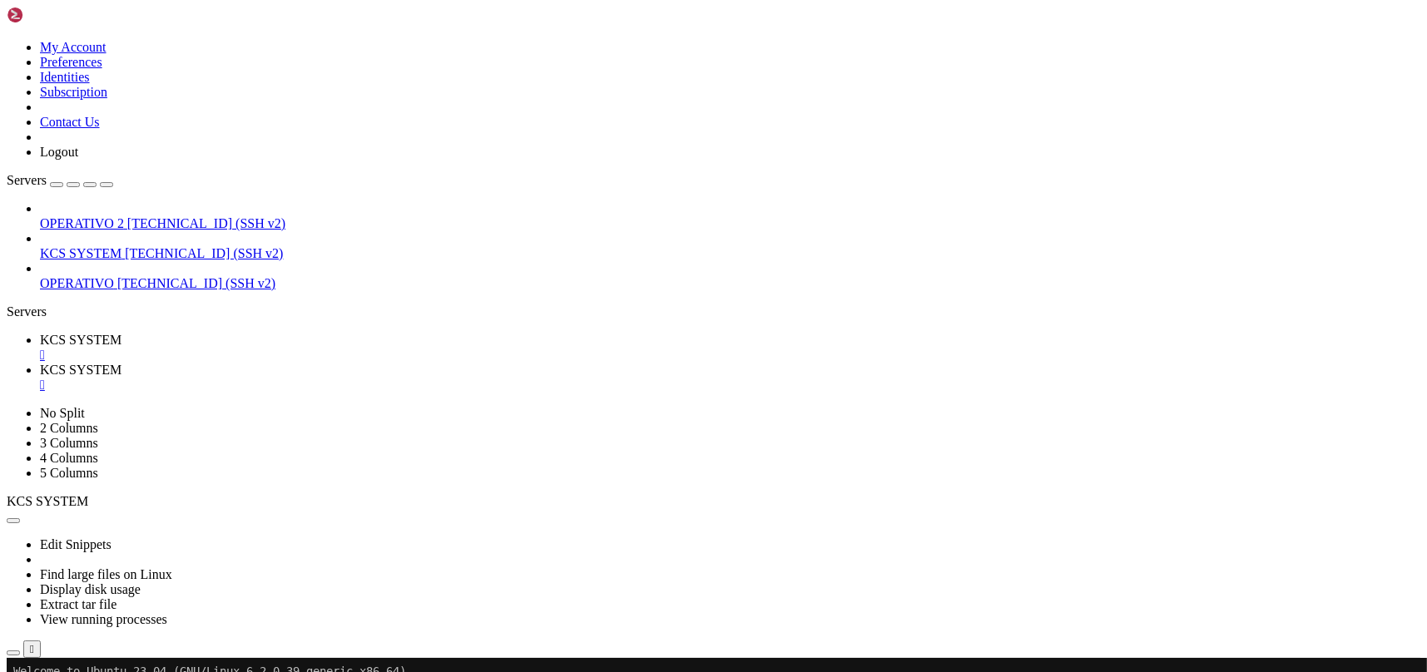
type input "/home/ubuntu"
click at [444, 378] on div "" at bounding box center [730, 385] width 1380 height 15
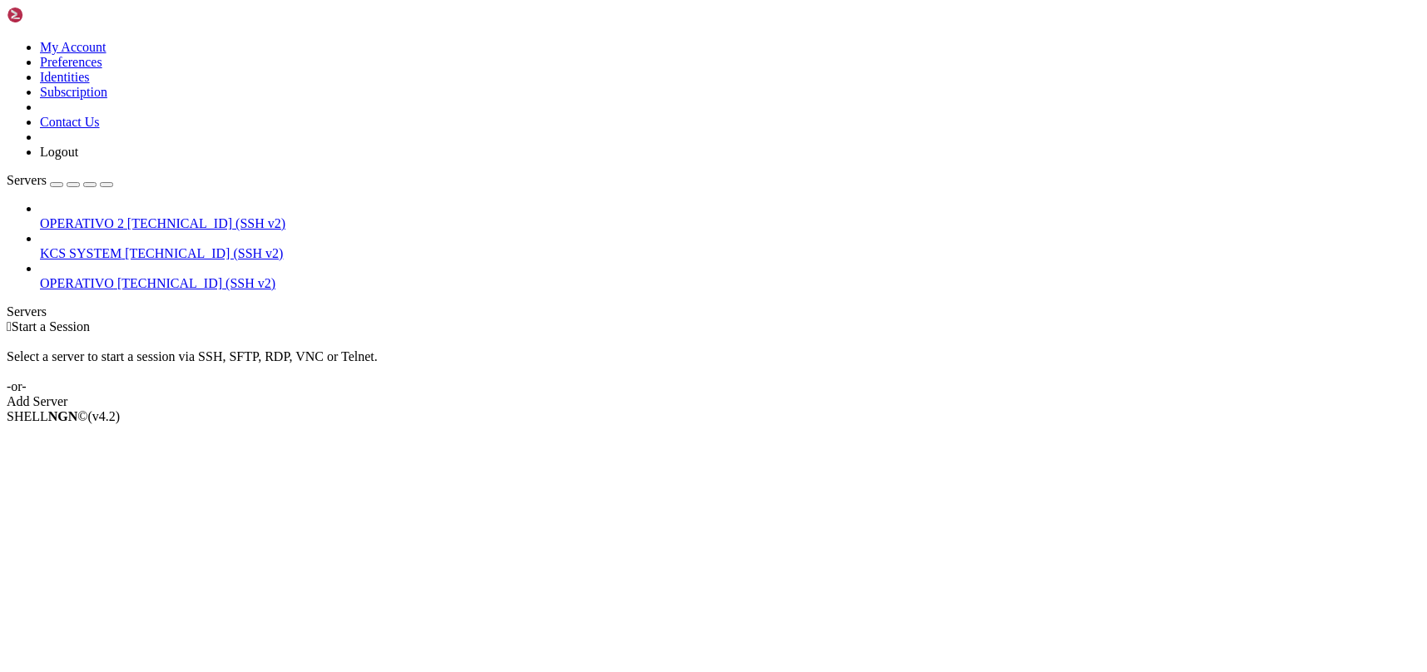
click at [47, 246] on link "KCS SYSTEM [TECHNICAL_ID] (SSH v2)" at bounding box center [730, 253] width 1380 height 15
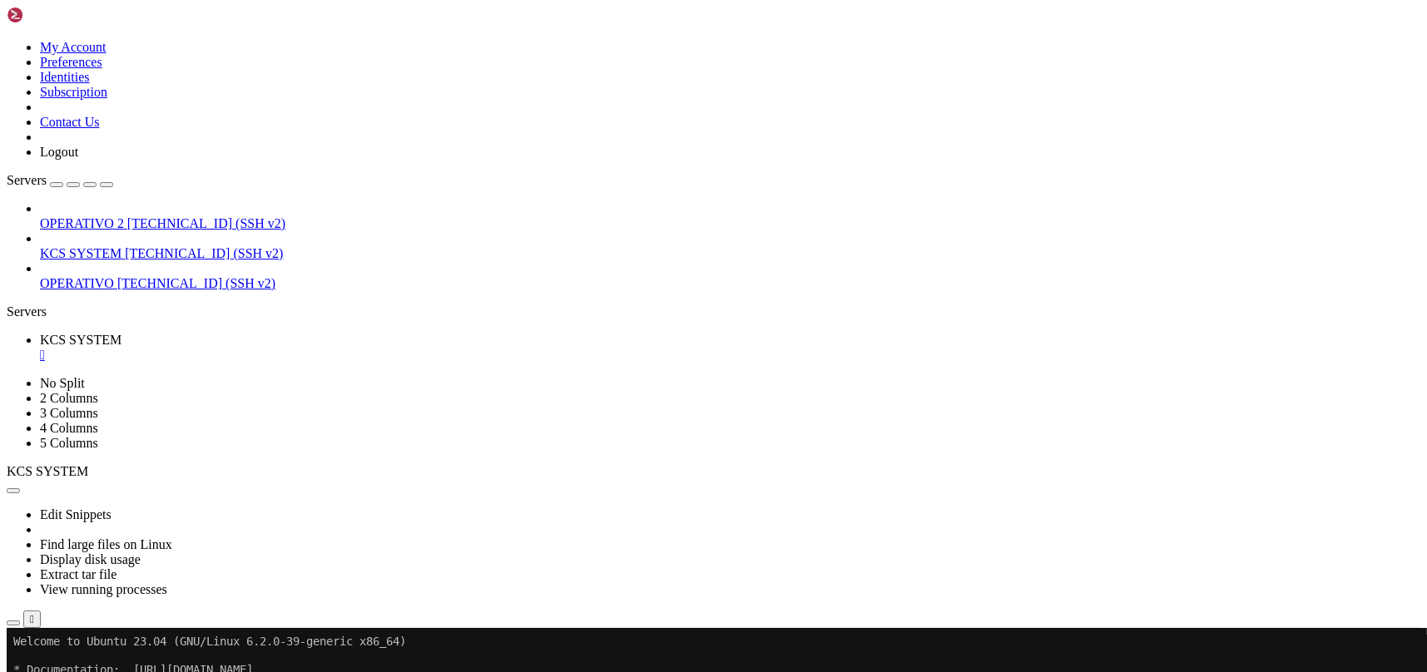
click at [13, 623] on icon "button" at bounding box center [13, 623] width 0 height 0
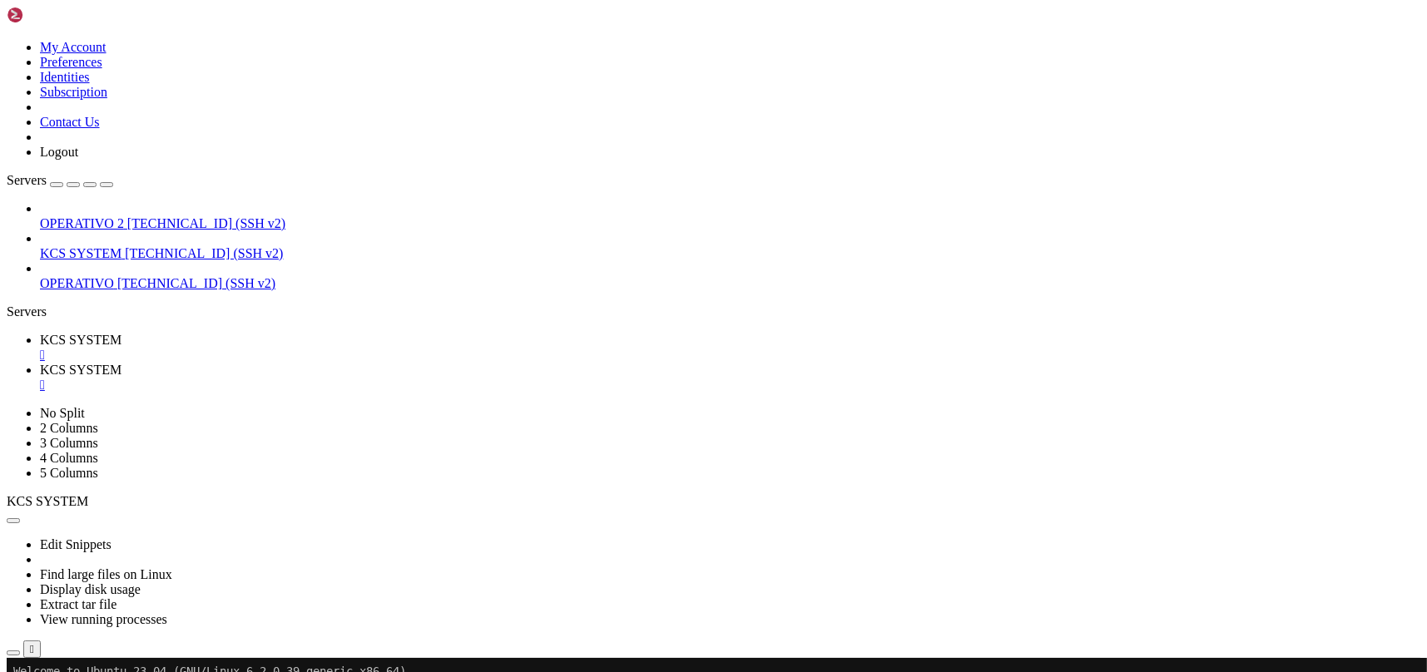
type input "/home/ubuntu/31-app-odoo2"
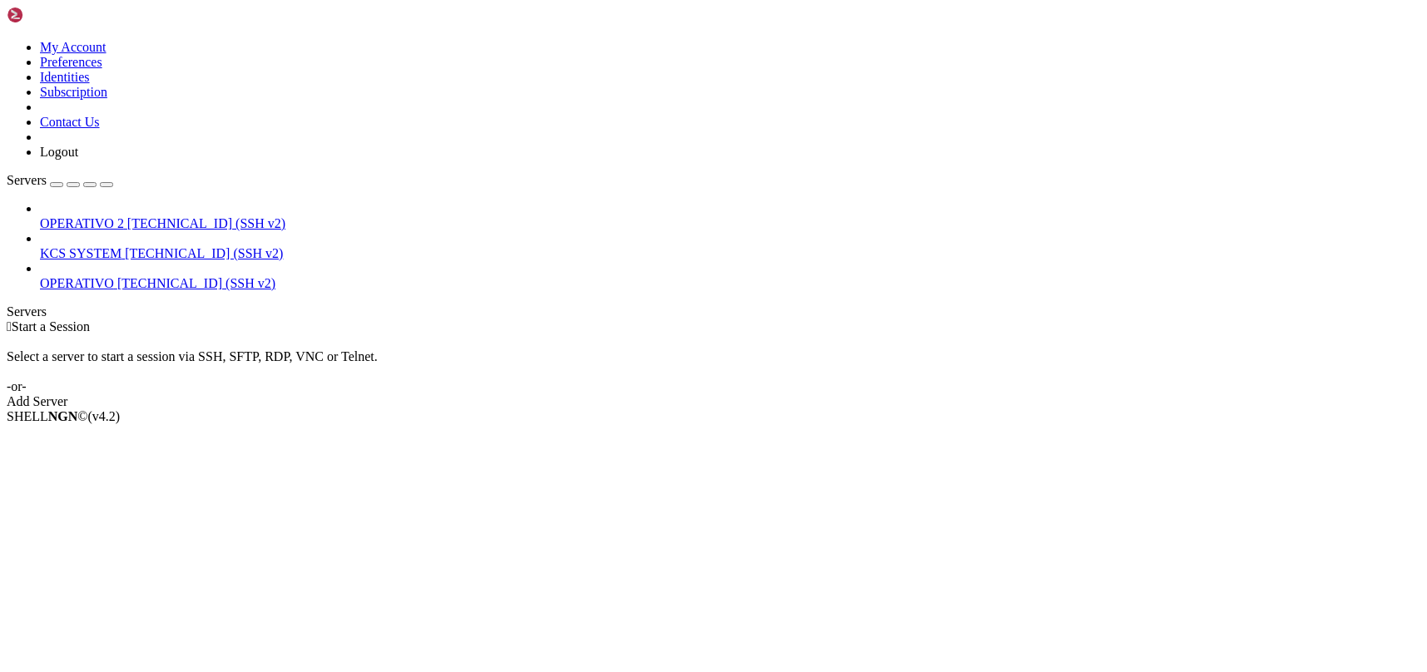
click at [111, 246] on span "KCS SYSTEM" at bounding box center [81, 253] width 82 height 14
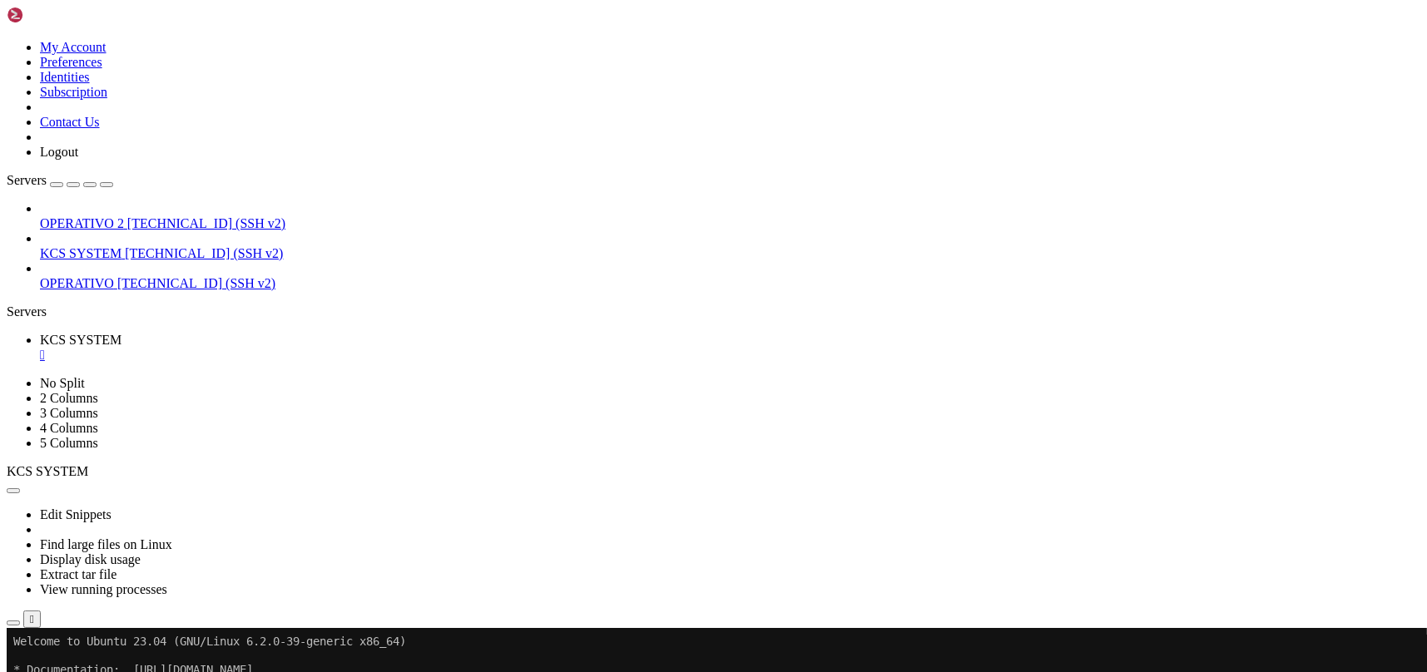
click at [13, 623] on icon "button" at bounding box center [13, 623] width 0 height 0
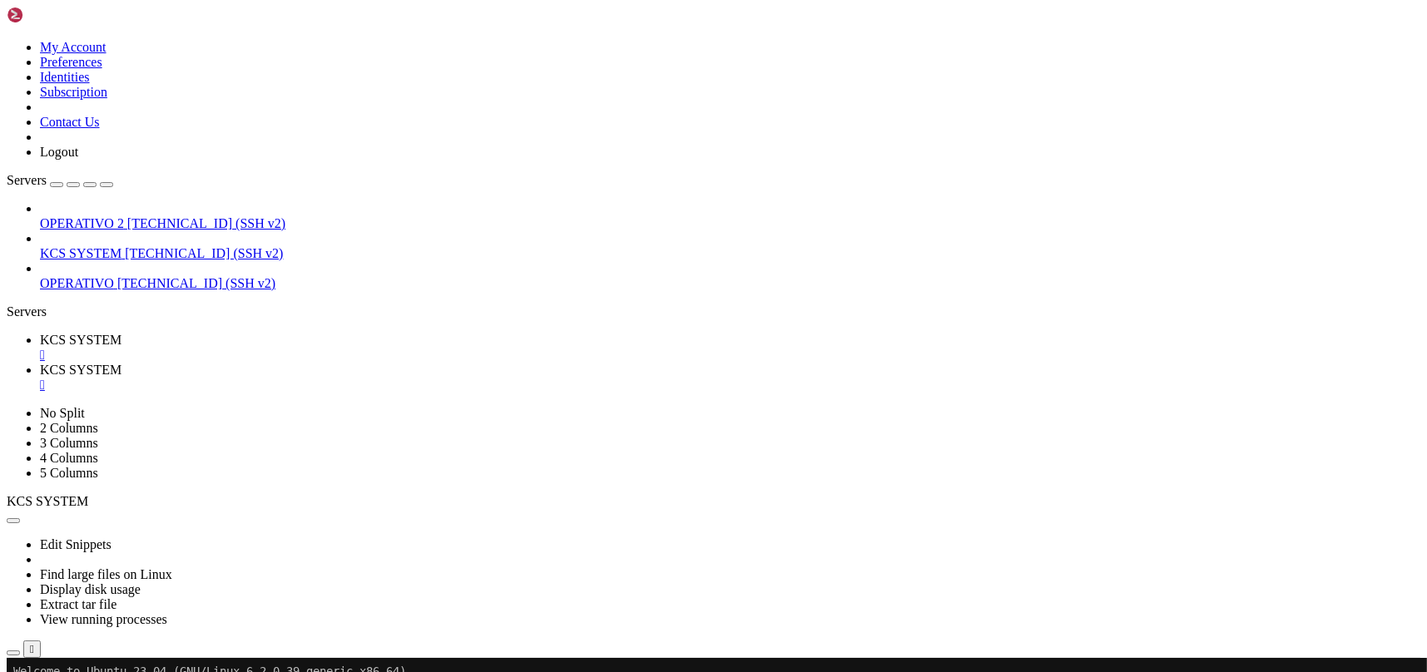
scroll to position [221, 0]
type input "/home/ubuntu/31-app-odoo2"
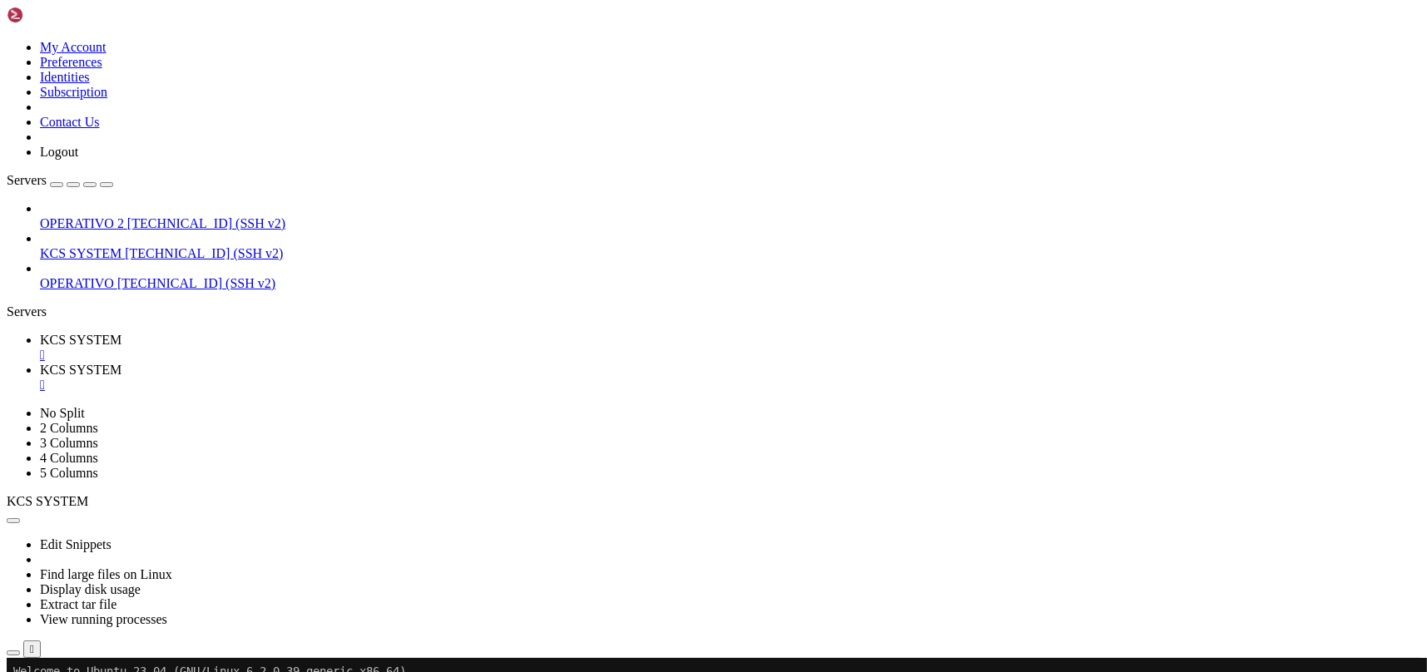
click at [445, 378] on div "" at bounding box center [730, 385] width 1380 height 15
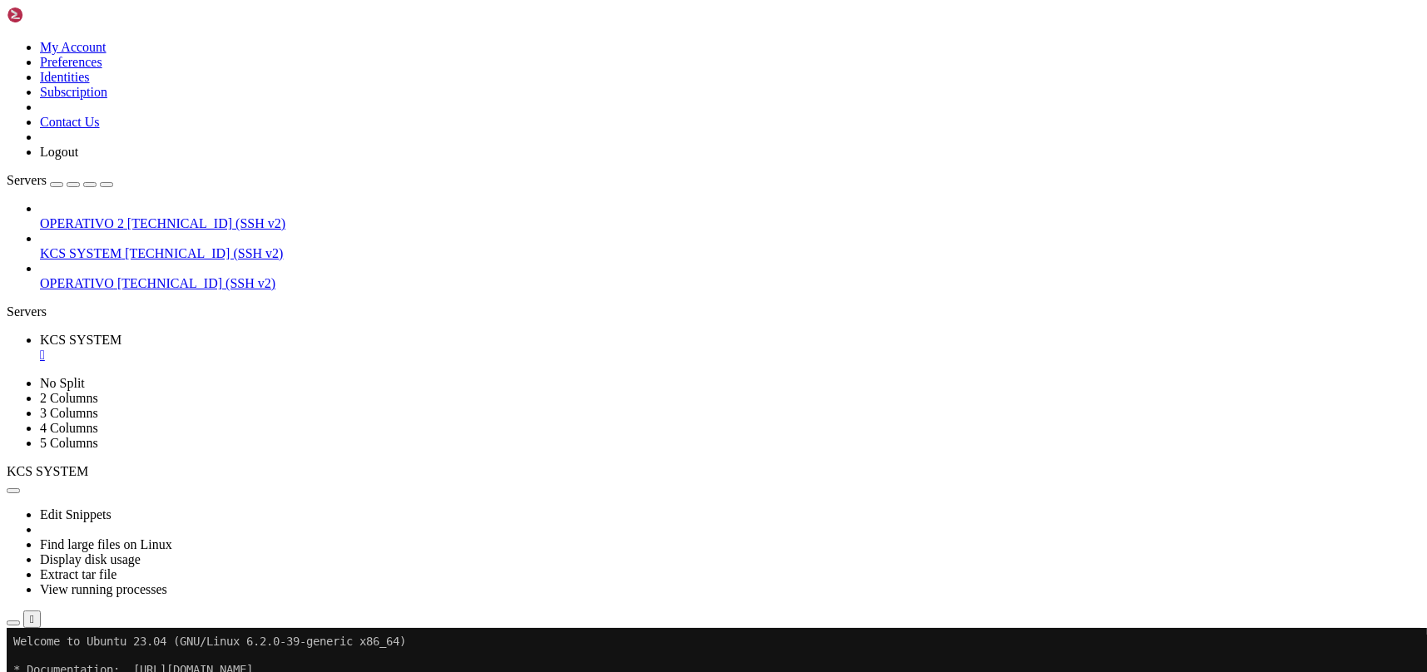
click at [13, 623] on icon "button" at bounding box center [13, 623] width 0 height 0
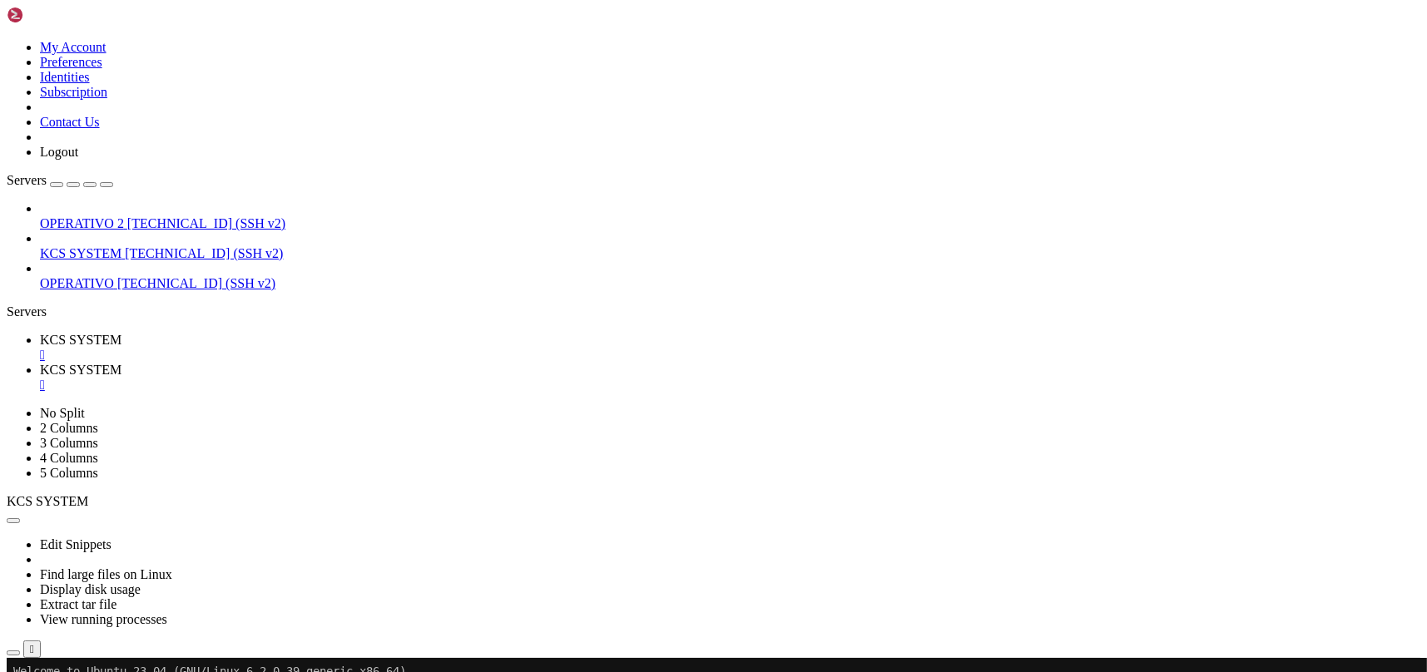
type input "/home/ubuntu/31-app-odoo2/templates"
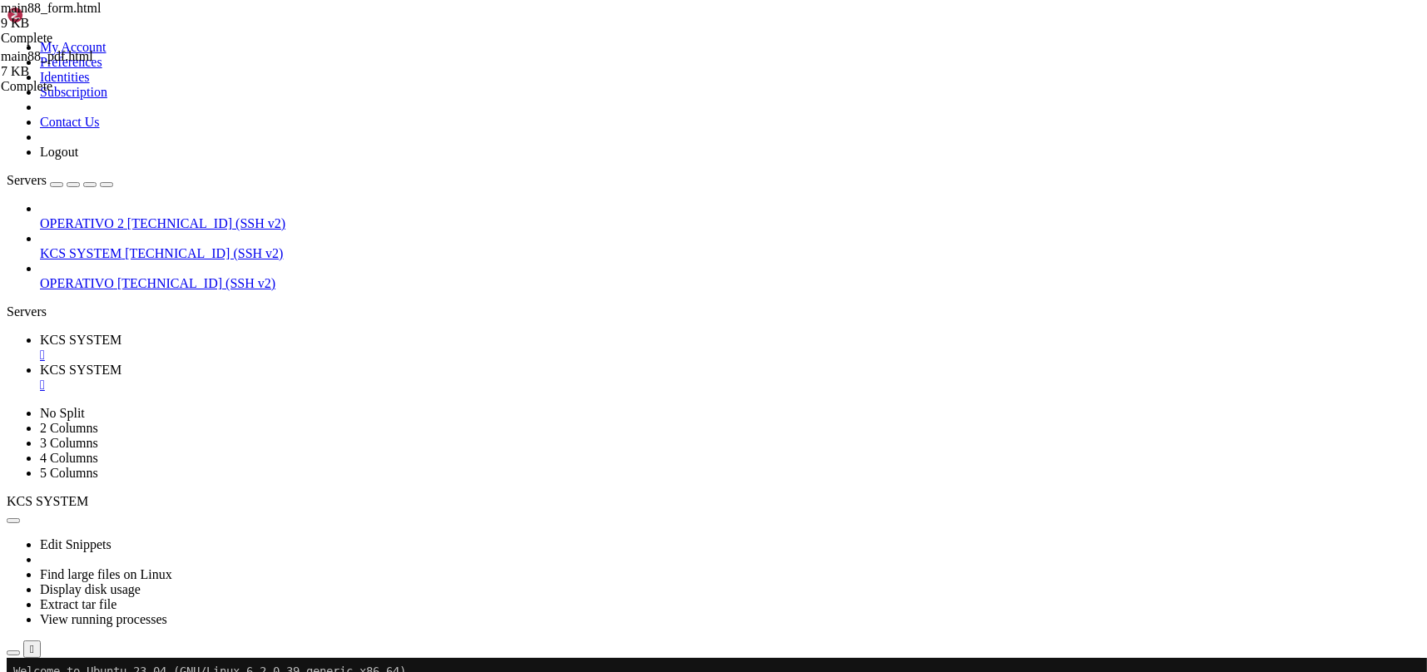
click at [444, 378] on div "" at bounding box center [730, 385] width 1380 height 15
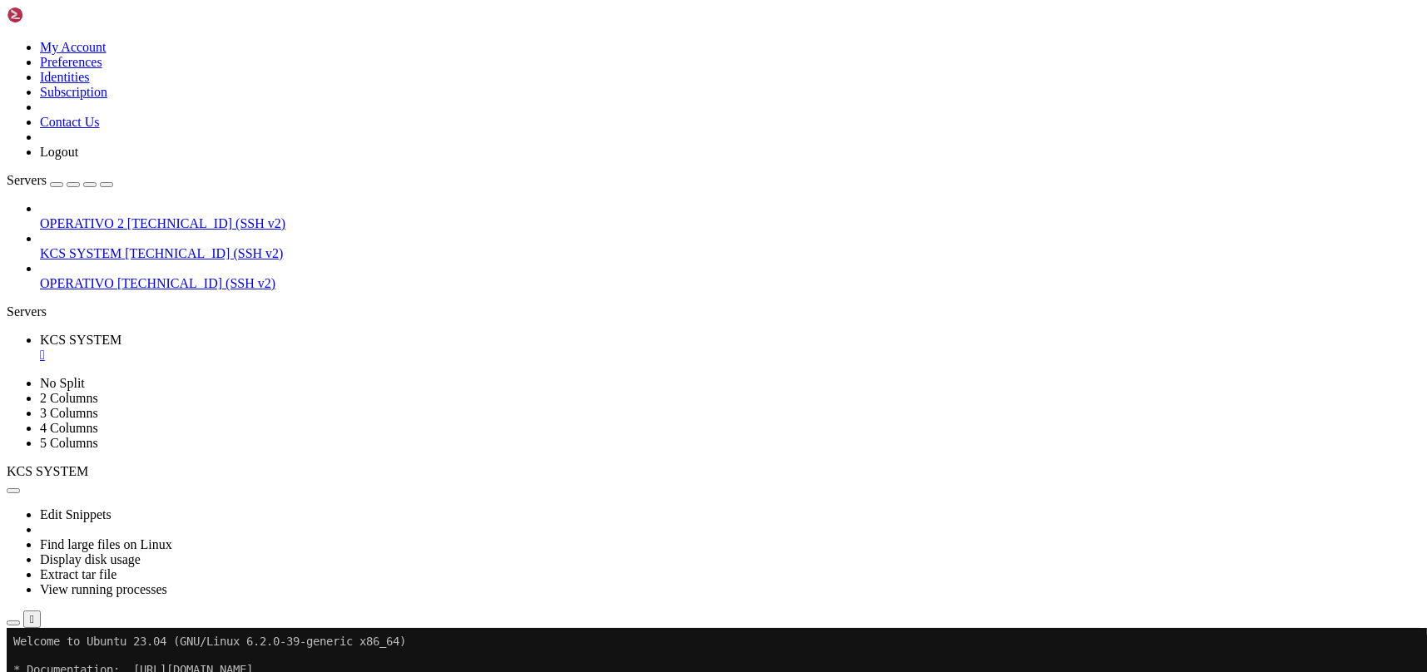
click at [13, 623] on icon "button" at bounding box center [13, 623] width 0 height 0
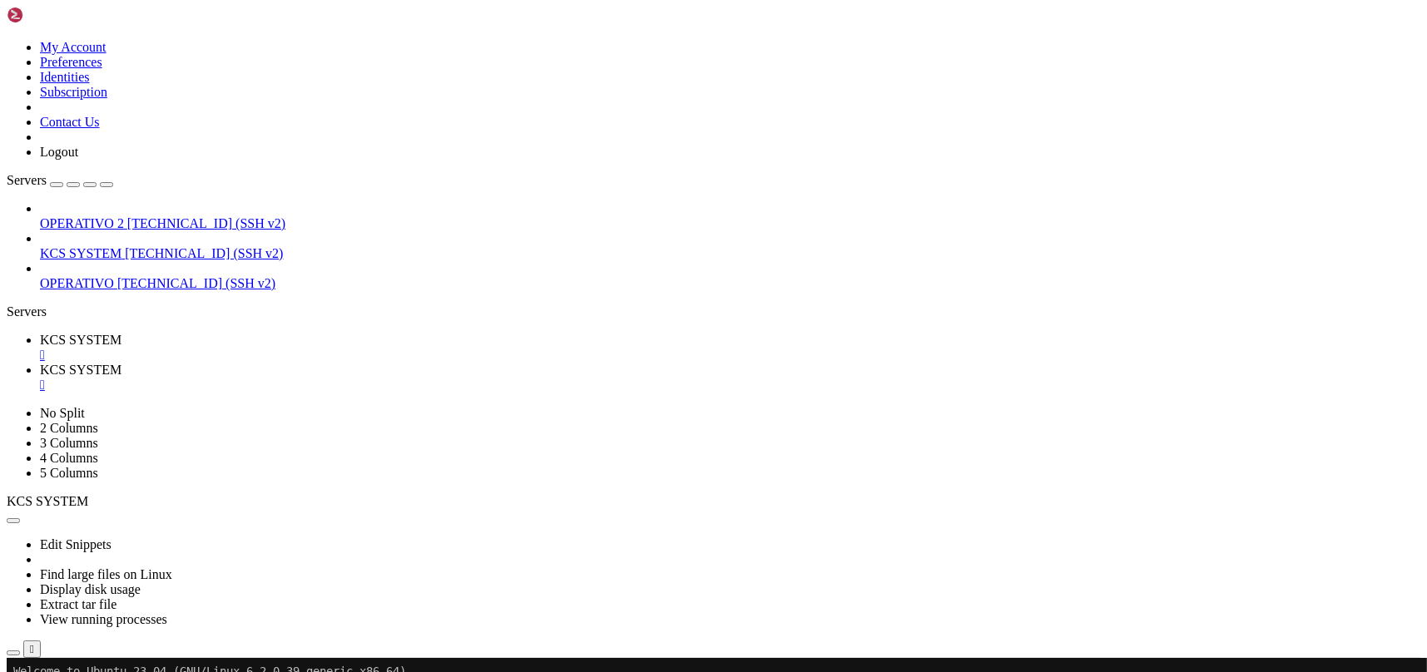
type input "/home/ubuntu/31-app-odoo2"
click at [444, 378] on div "" at bounding box center [730, 385] width 1380 height 15
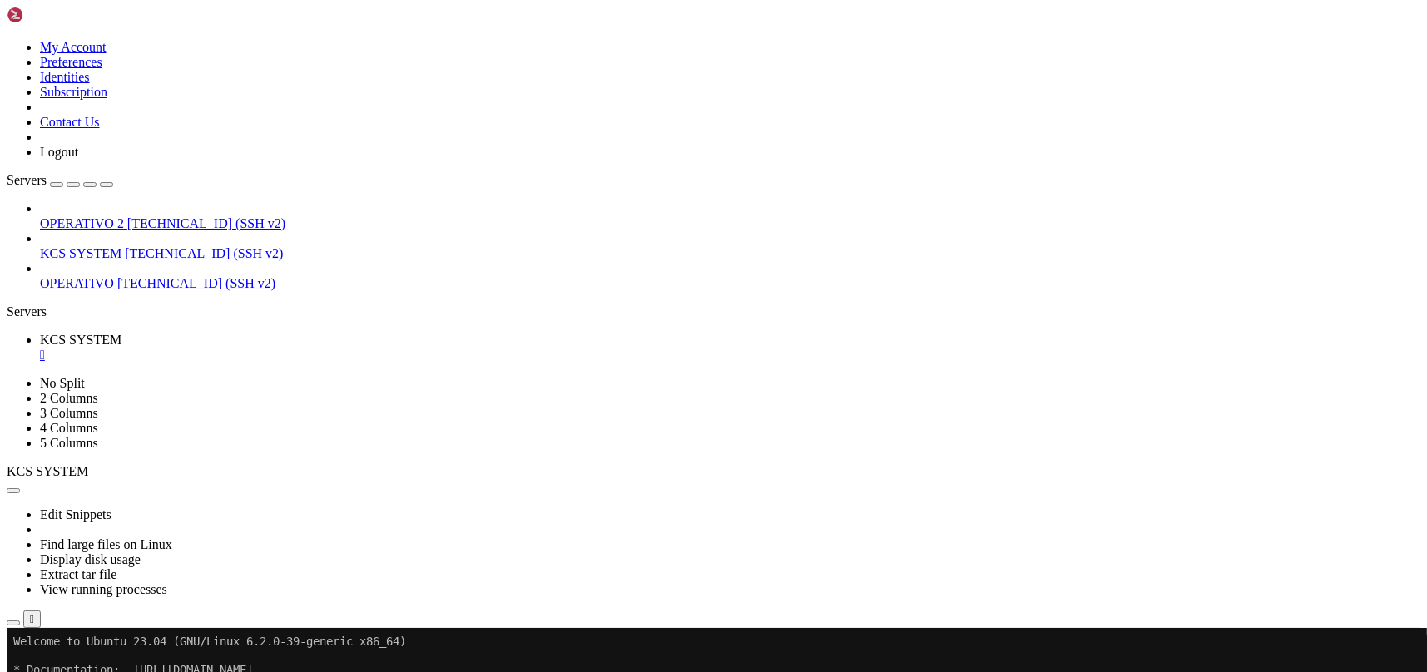
click at [13, 623] on icon "button" at bounding box center [13, 623] width 0 height 0
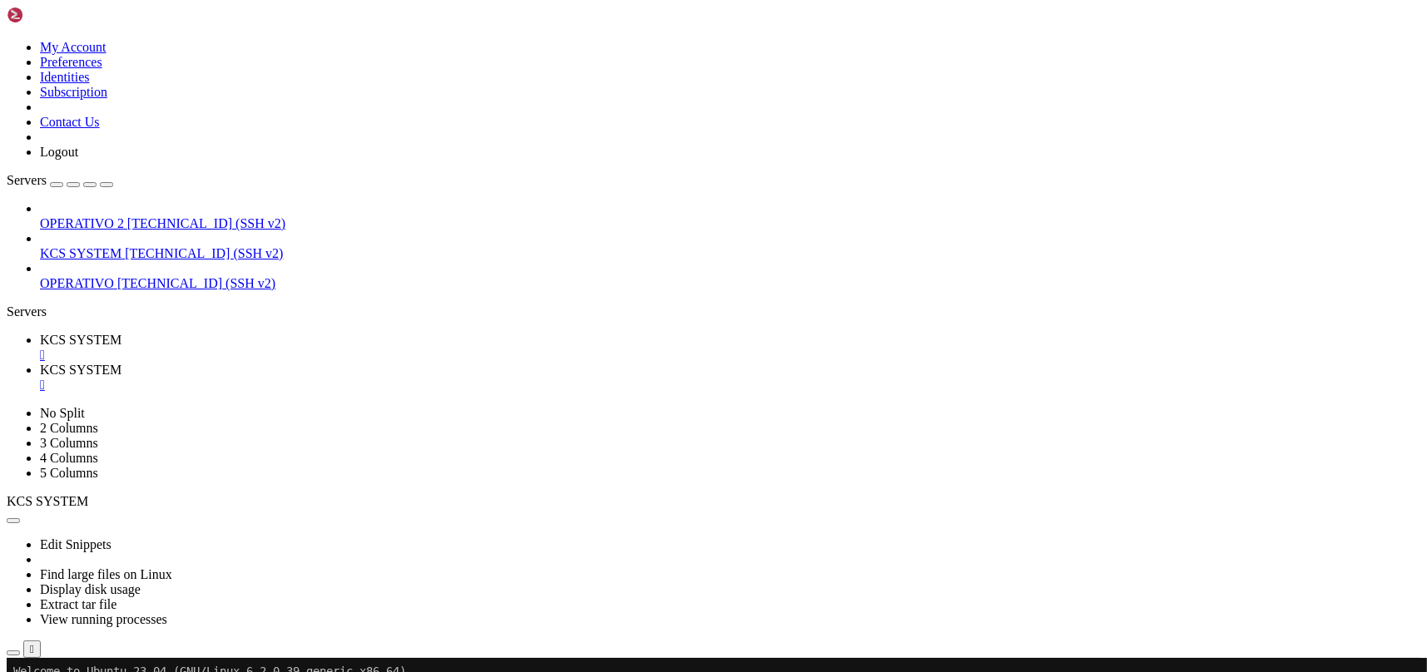
type input "/home/ubuntu/31-app-odoo2"
click at [443, 378] on div "" at bounding box center [730, 385] width 1380 height 15
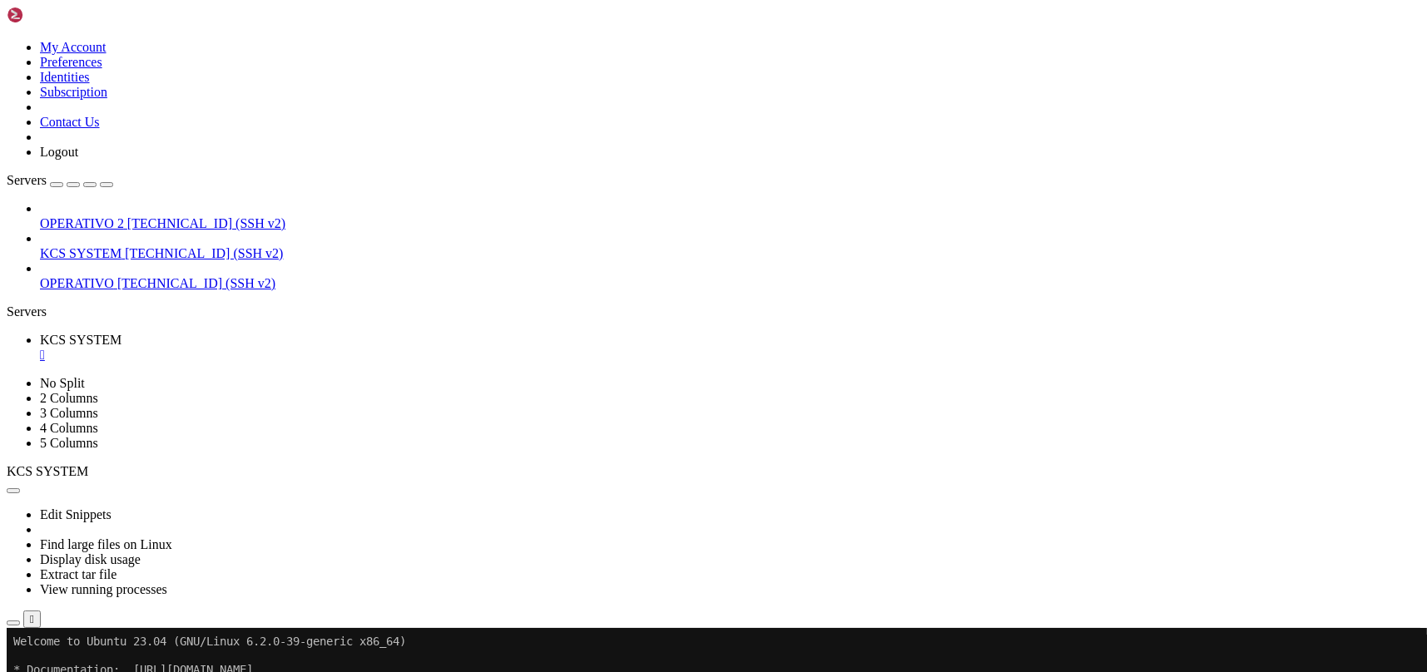
click at [20, 621] on button "button" at bounding box center [13, 623] width 13 height 5
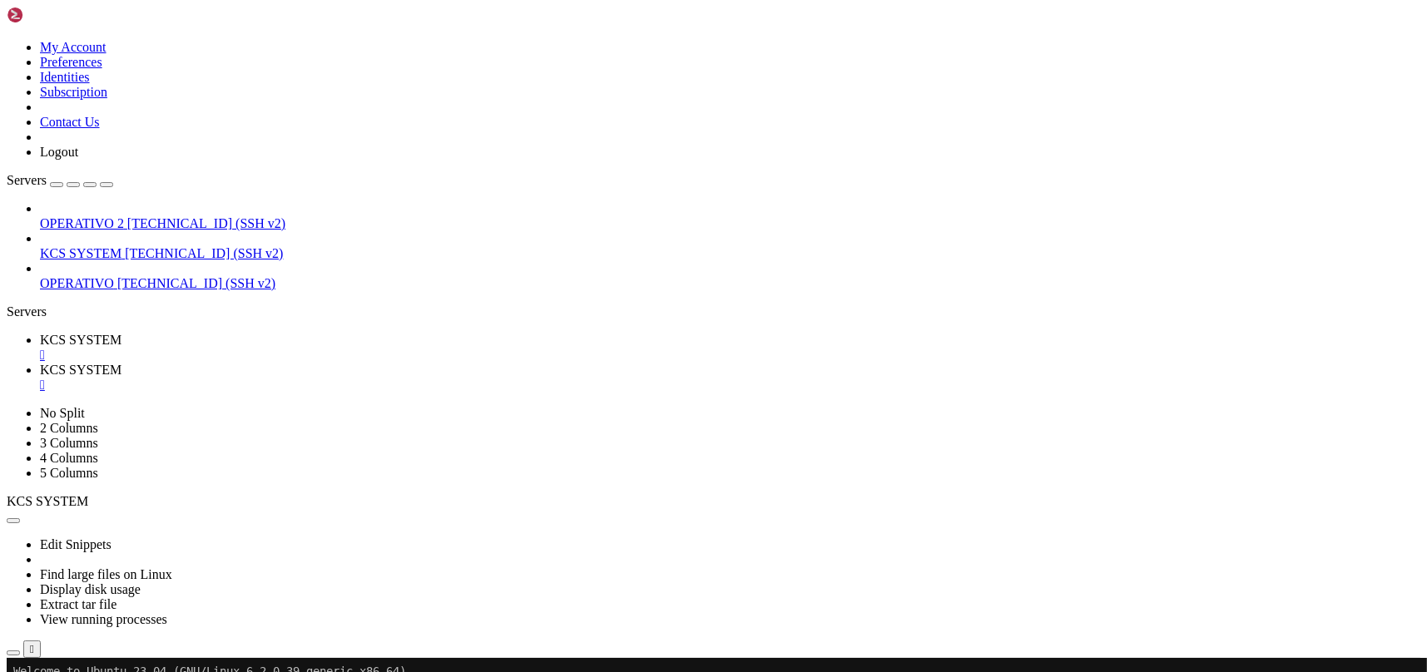
type input "/home/ubuntu/31-app-odoo2"
drag, startPoint x: 442, startPoint y: 17, endPoint x: 414, endPoint y: 34, distance: 32.5
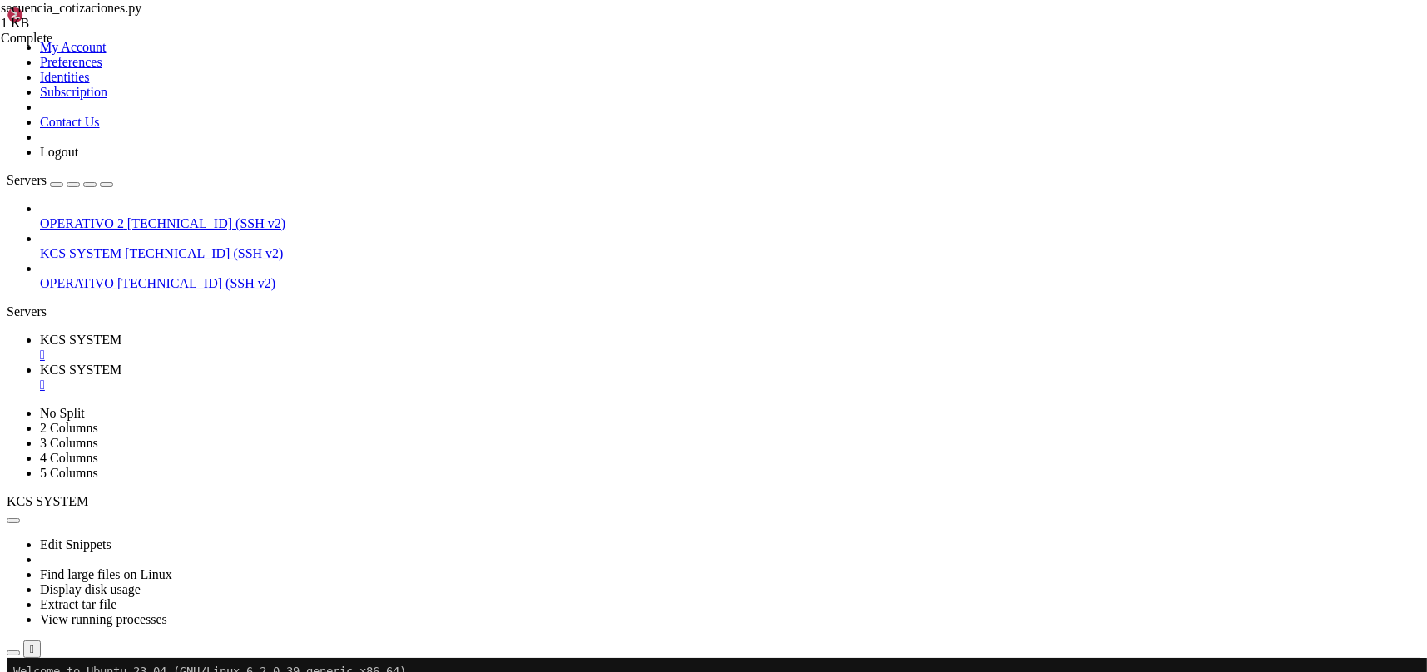
click at [442, 378] on div "" at bounding box center [730, 385] width 1380 height 15
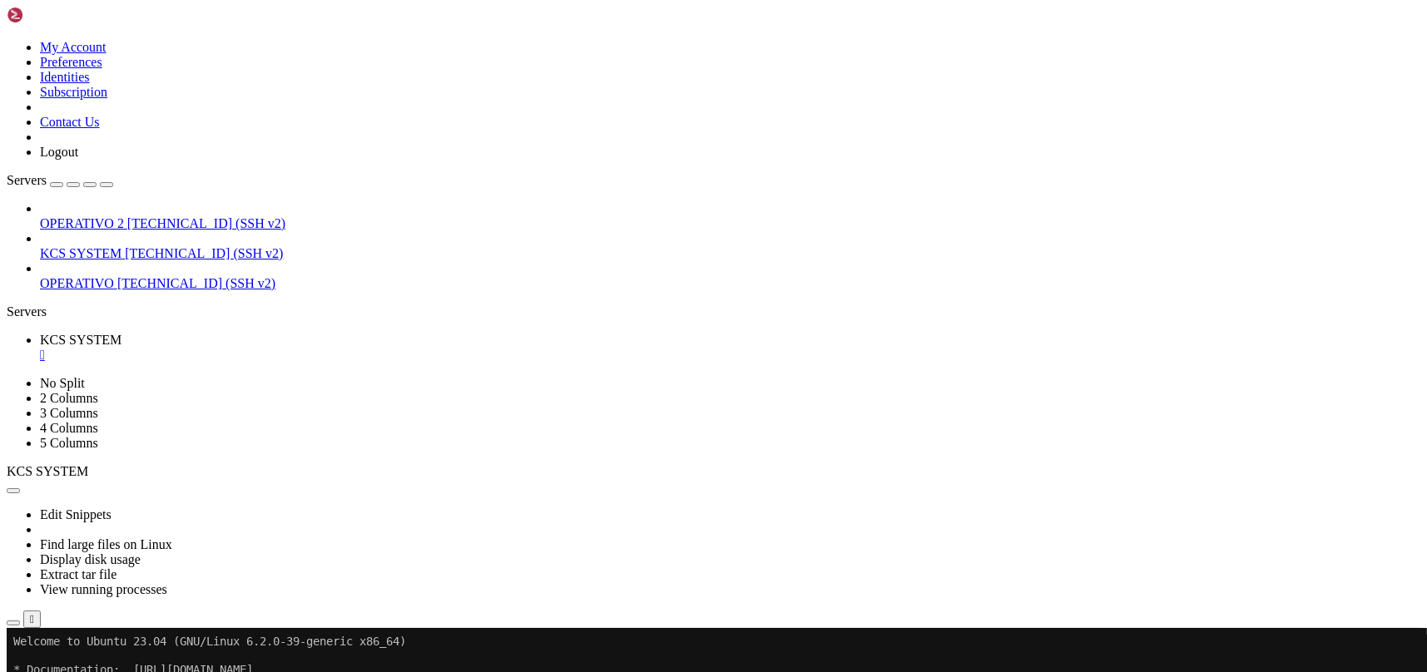
click at [13, 623] on icon "button" at bounding box center [13, 623] width 0 height 0
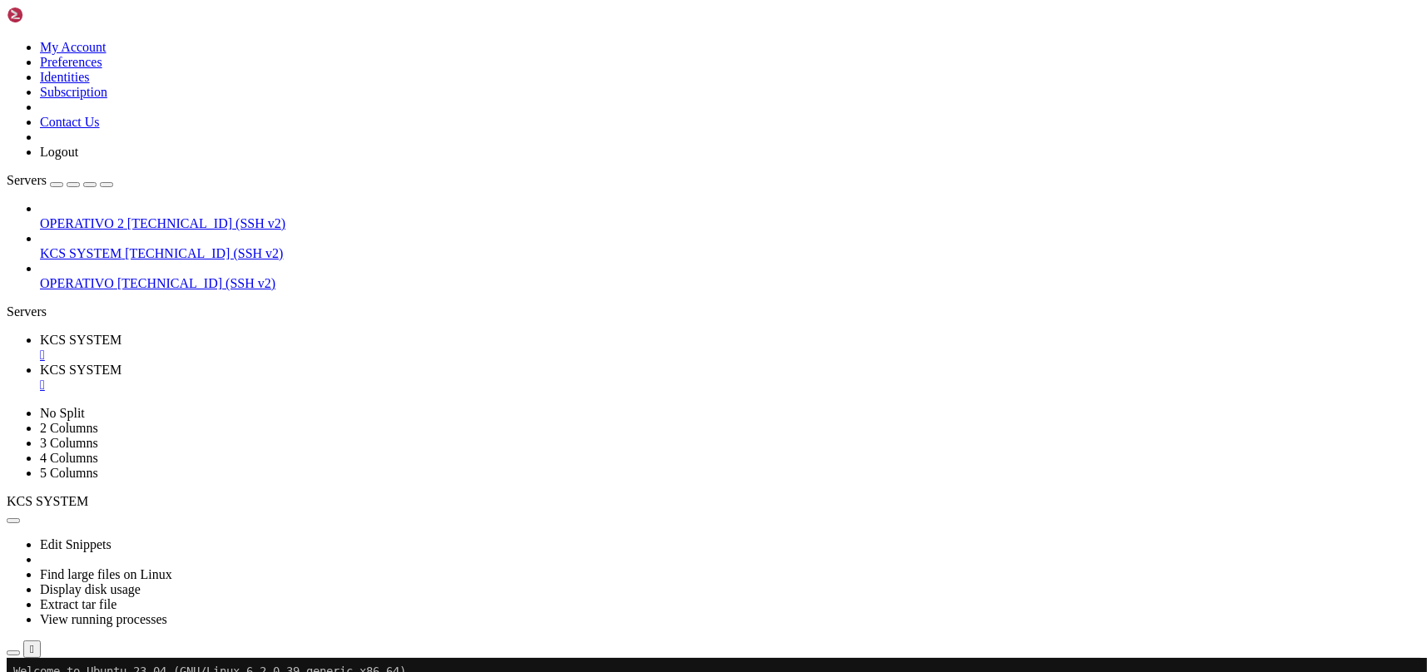
type input "/home/ubuntu/31-app-odoo2/templates"
click at [439, 378] on div "" at bounding box center [730, 385] width 1380 height 15
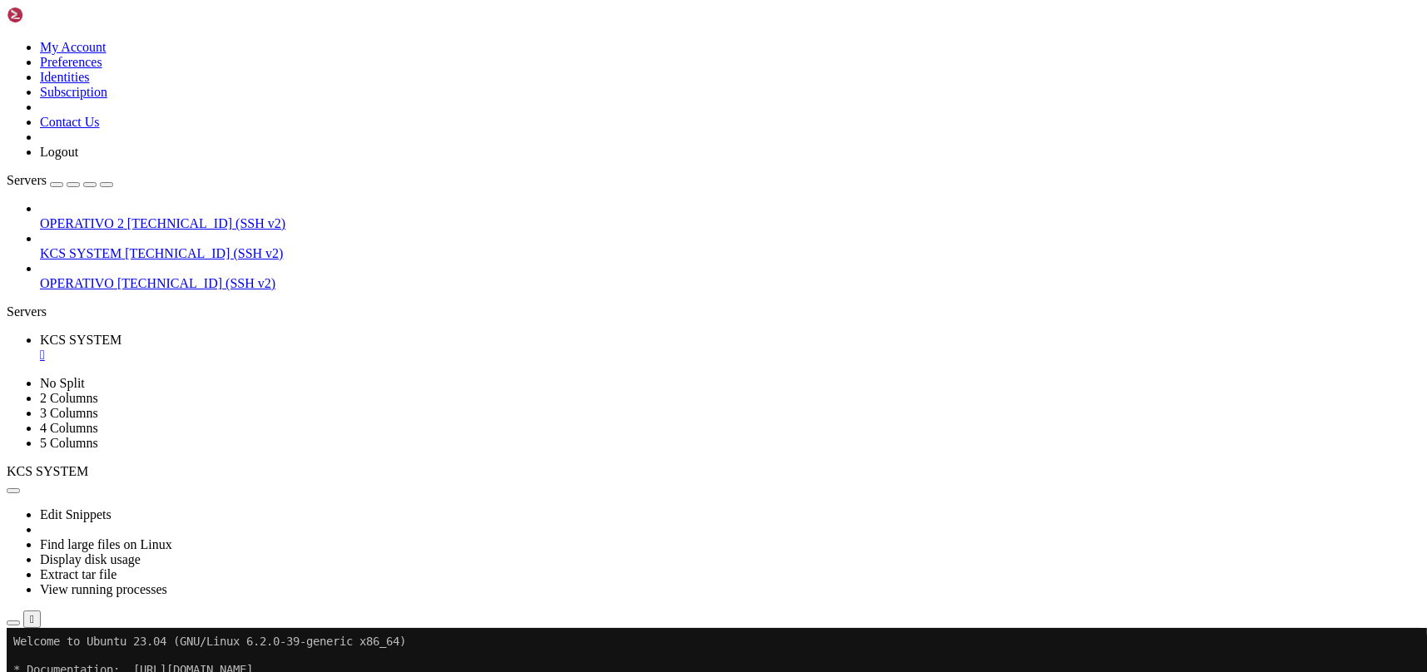
click at [20, 621] on button "button" at bounding box center [13, 623] width 13 height 5
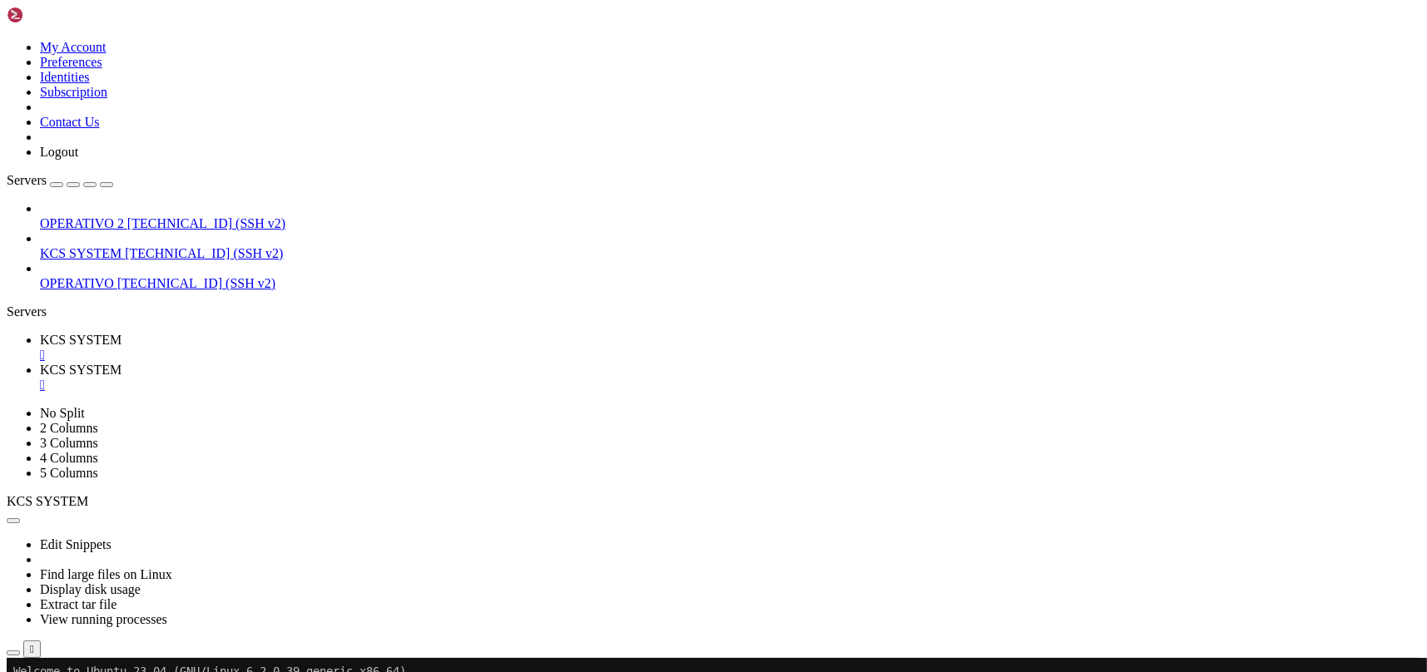
type input "/home/ubuntu"
click at [121, 333] on span "KCS SYSTEM" at bounding box center [81, 340] width 82 height 14
click at [13, 653] on icon "button" at bounding box center [13, 653] width 0 height 0
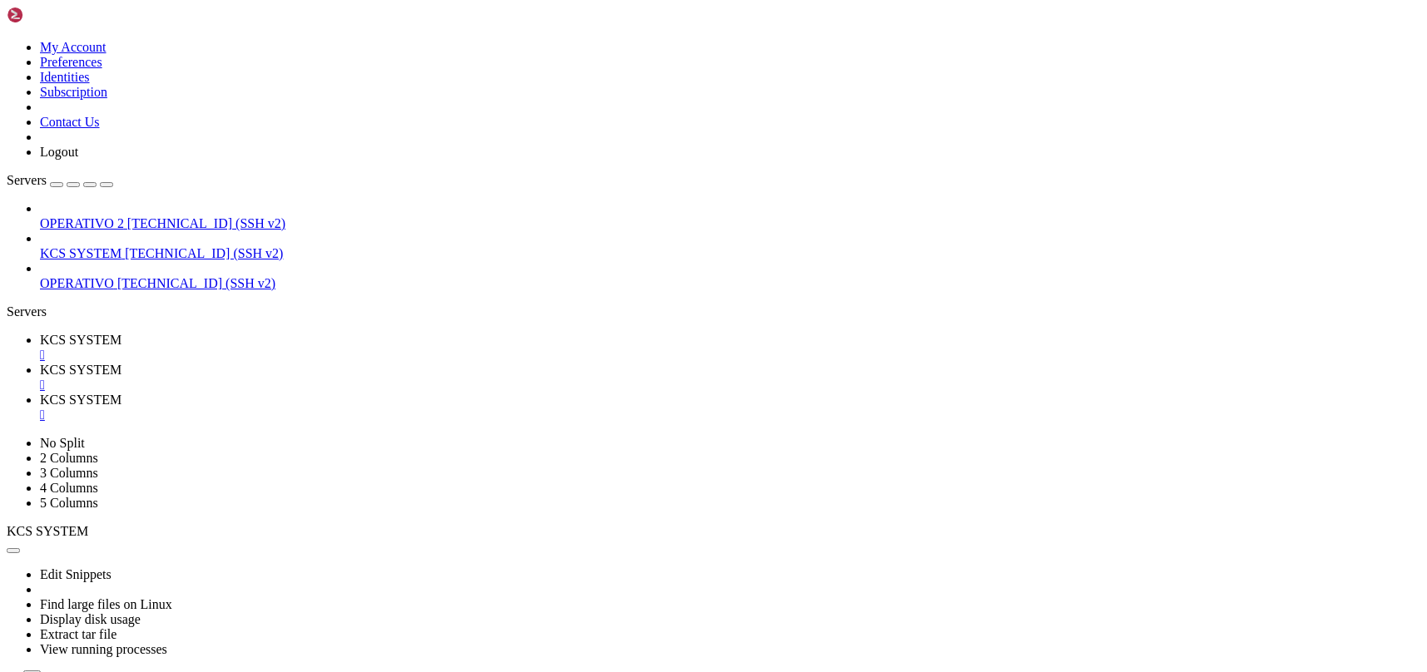
click at [568, 408] on div "" at bounding box center [730, 415] width 1380 height 15
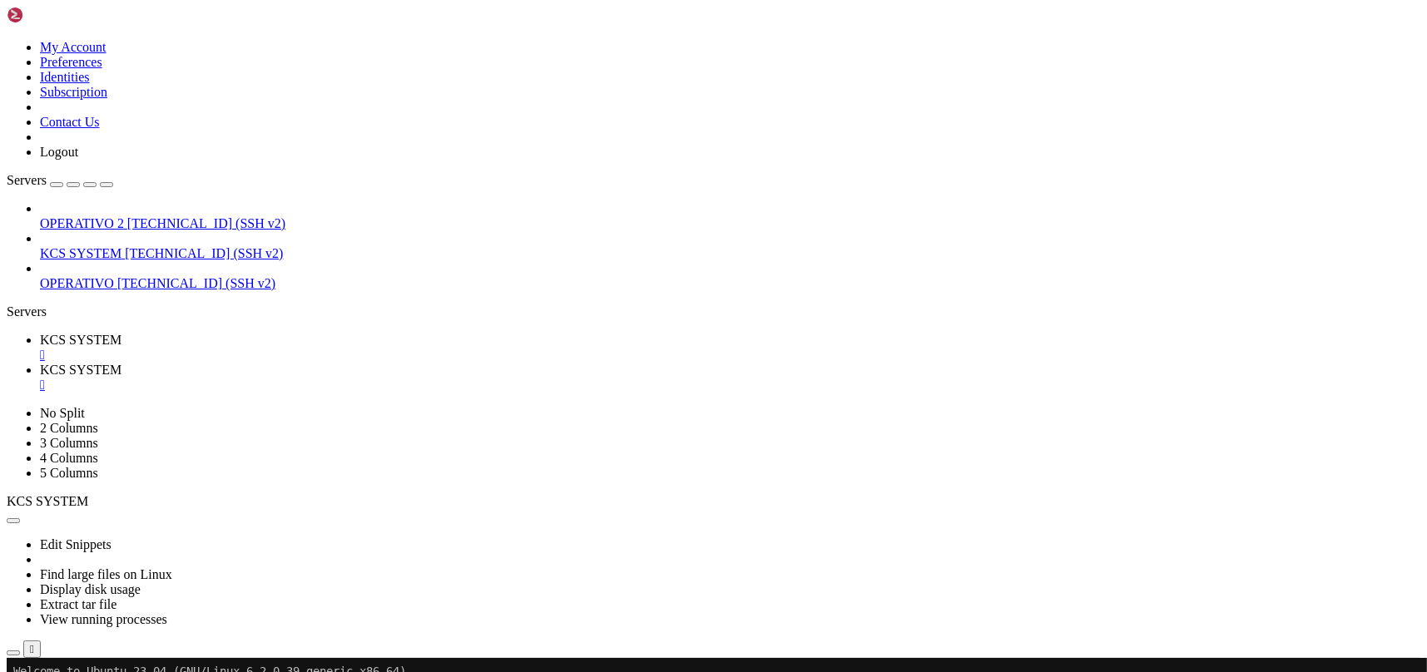
click at [436, 363] on link "KCS SYSTEM " at bounding box center [730, 378] width 1380 height 30
click at [439, 378] on div "" at bounding box center [730, 385] width 1380 height 15
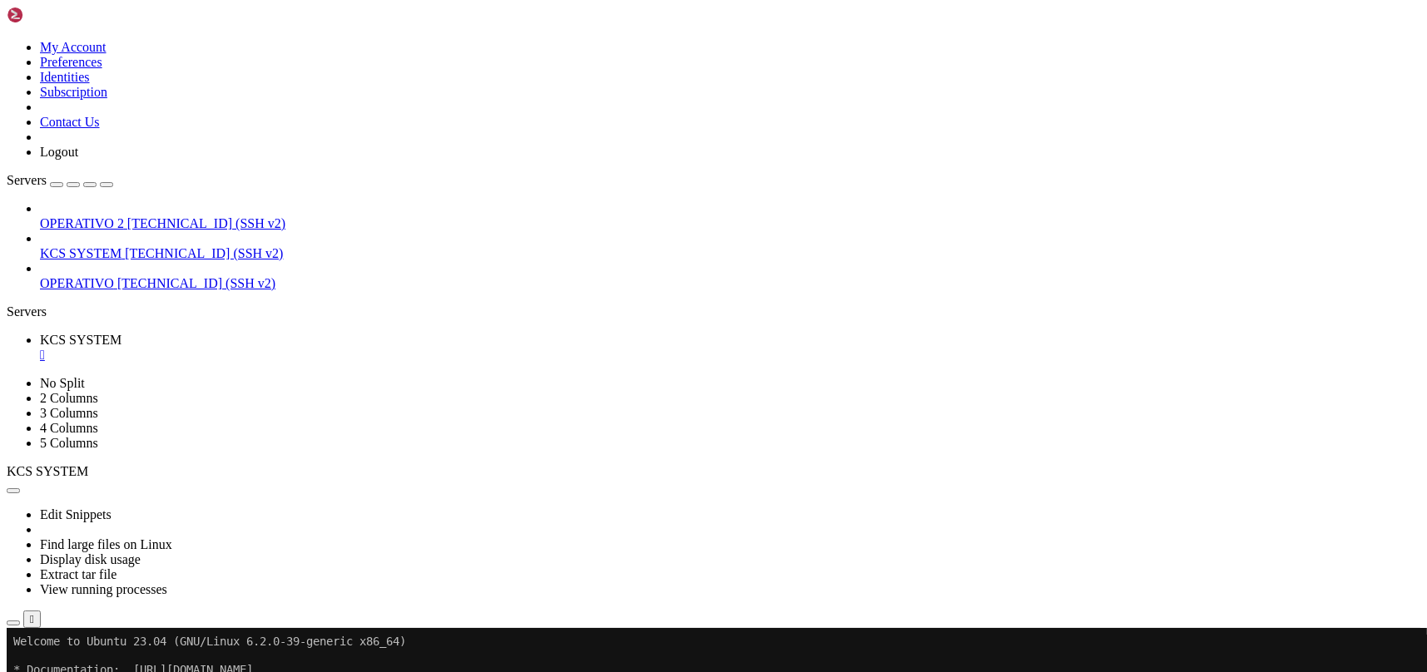
click at [20, 621] on button "button" at bounding box center [13, 623] width 13 height 5
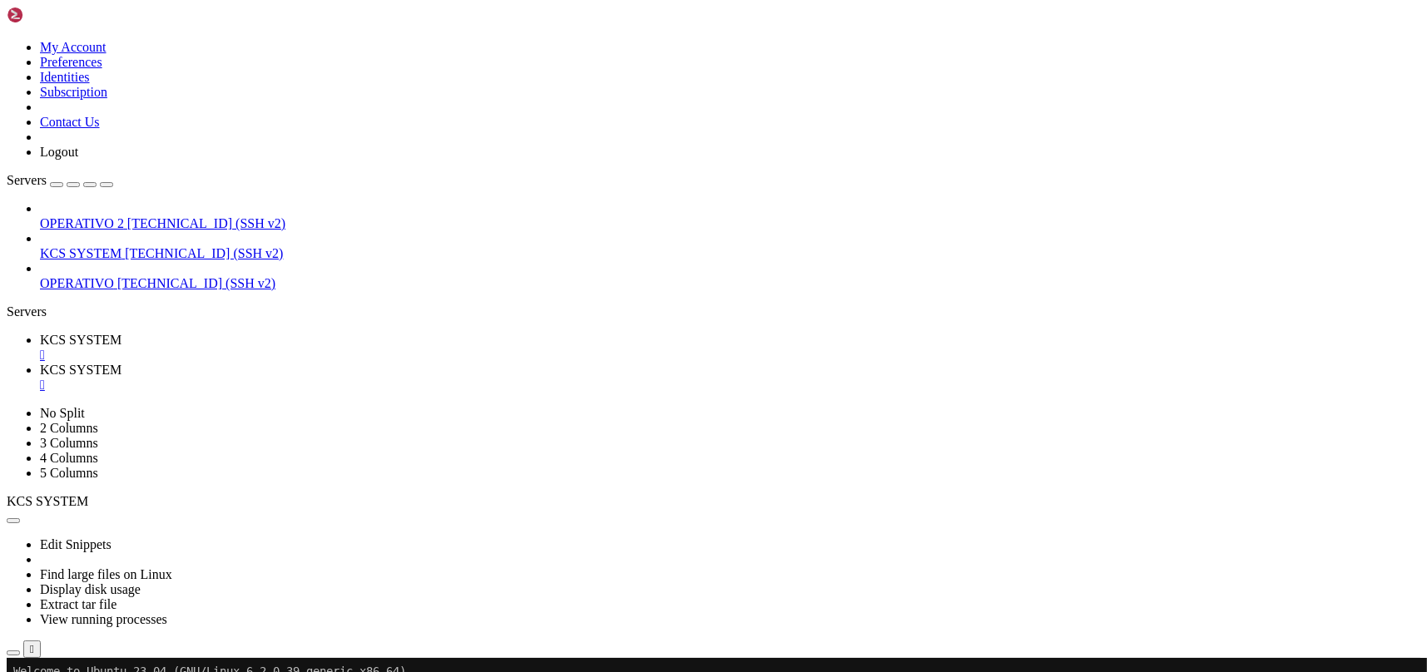
type input "/home/ubuntu"
click at [444, 378] on div "" at bounding box center [730, 385] width 1380 height 15
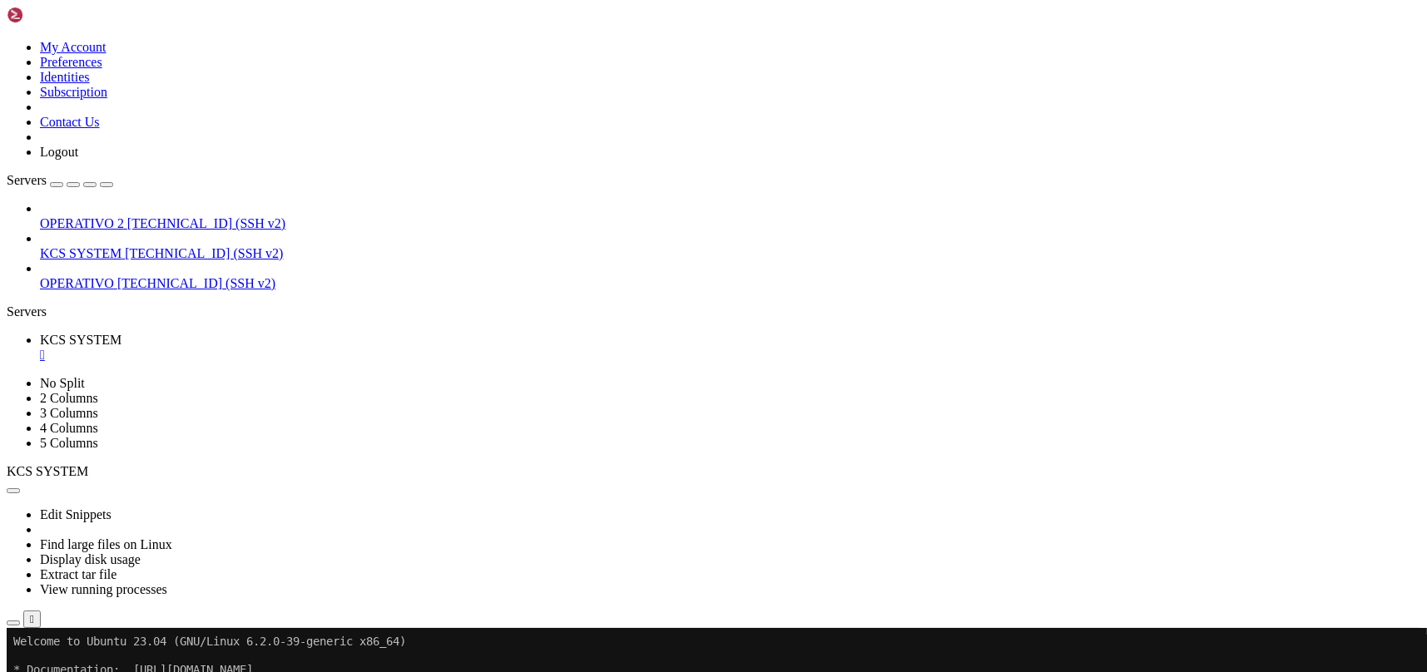
click at [319, 348] on div "" at bounding box center [730, 355] width 1380 height 15
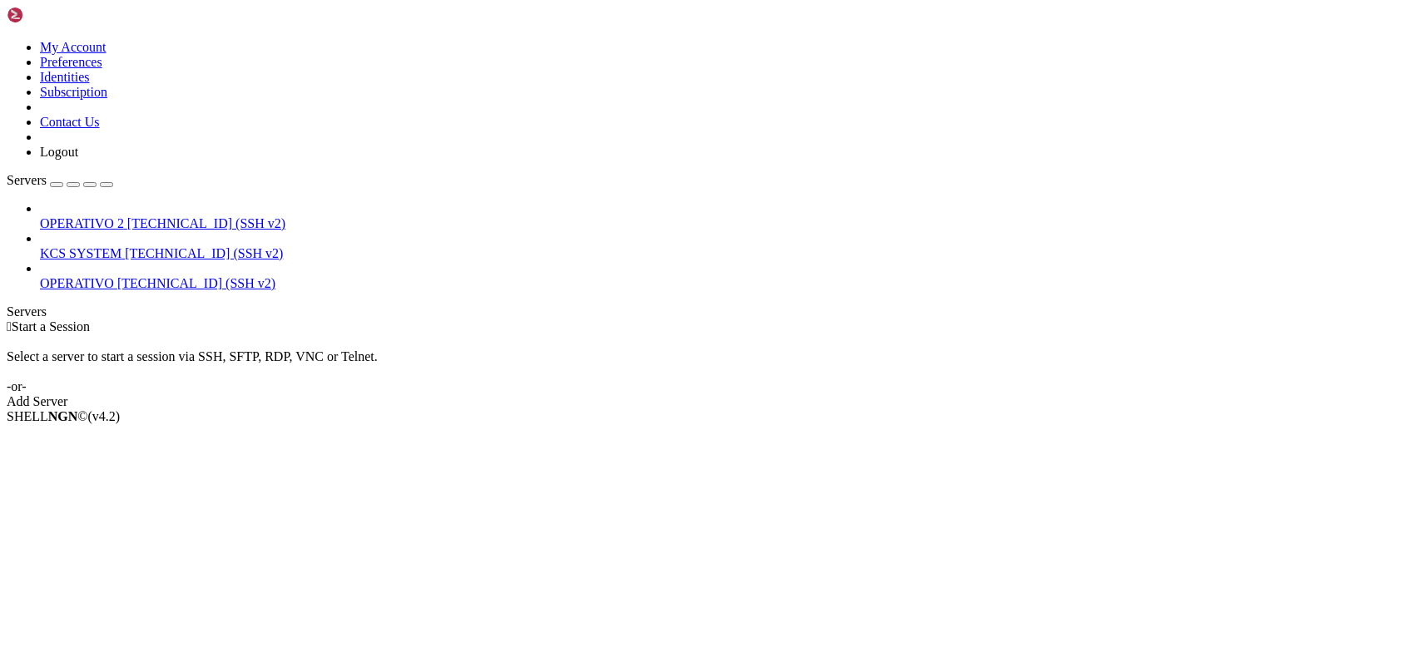
click at [149, 246] on span "[TECHNICAL_ID] (SSH v2)" at bounding box center [204, 253] width 158 height 14
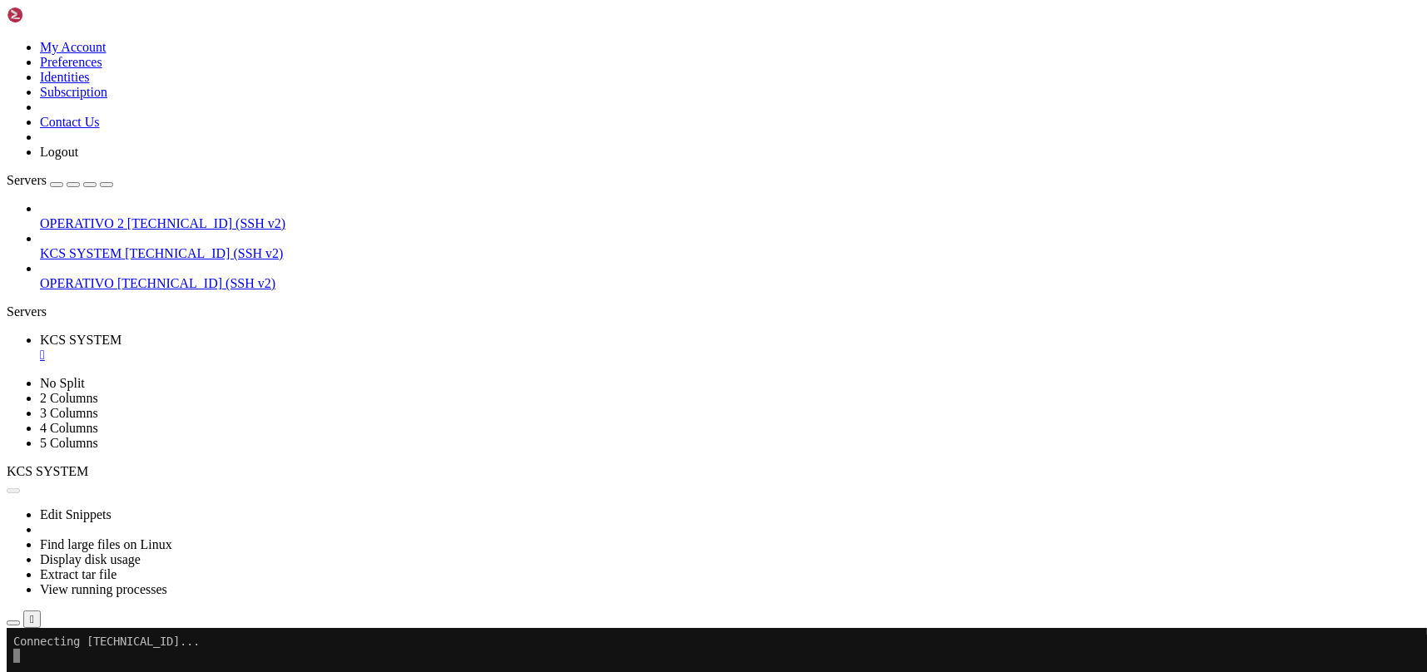
scroll to position [0, 0]
click at [13, 623] on icon "button" at bounding box center [13, 623] width 0 height 0
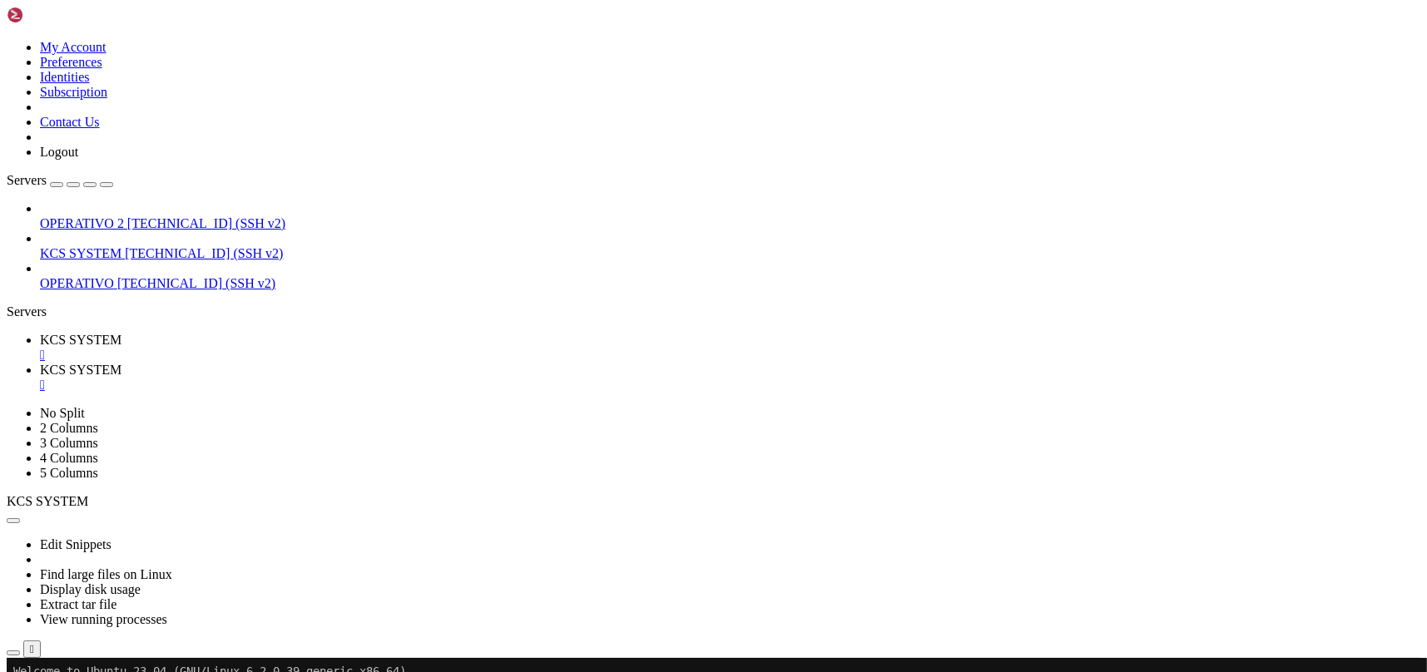
type input "/home/ubuntu/31-app-odoo2"
drag, startPoint x: 251, startPoint y: 4, endPoint x: 291, endPoint y: 304, distance: 302.2
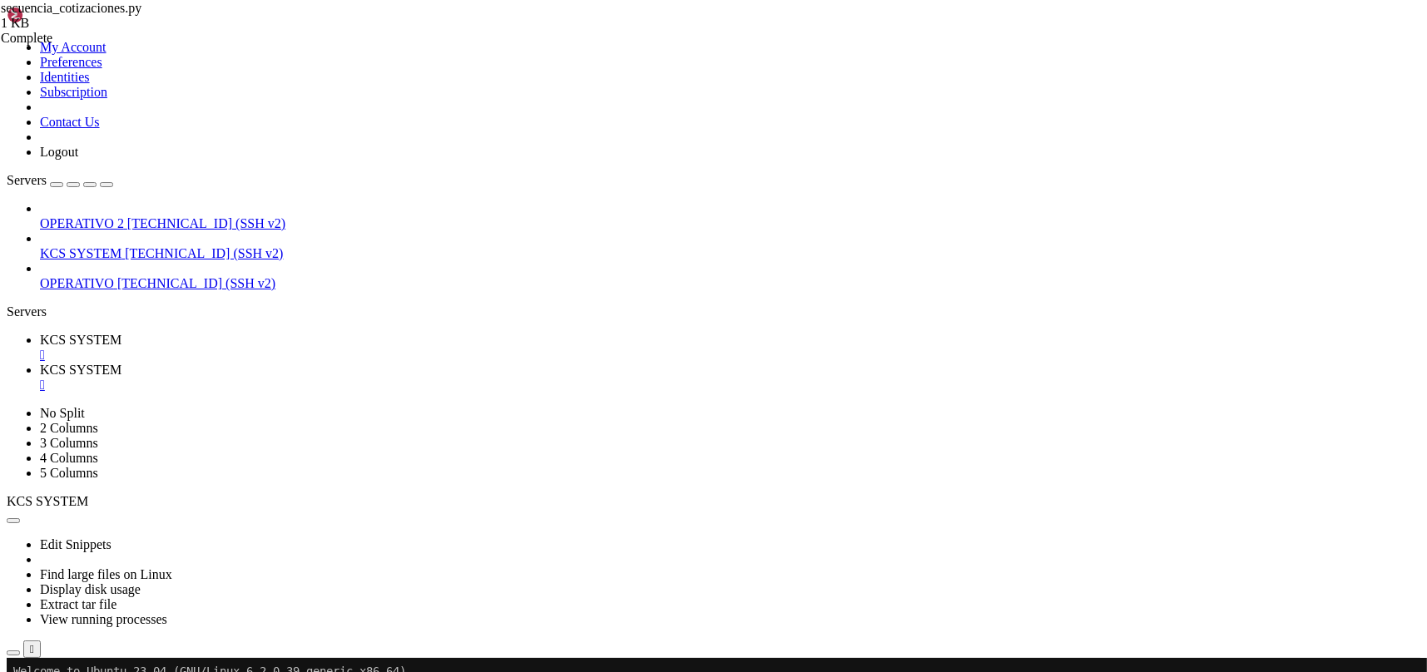
click at [251, 333] on link "KCS SYSTEM " at bounding box center [730, 348] width 1380 height 30
click at [121, 363] on span "KCS SYSTEM" at bounding box center [81, 370] width 82 height 14
click at [441, 378] on div "" at bounding box center [730, 385] width 1380 height 15
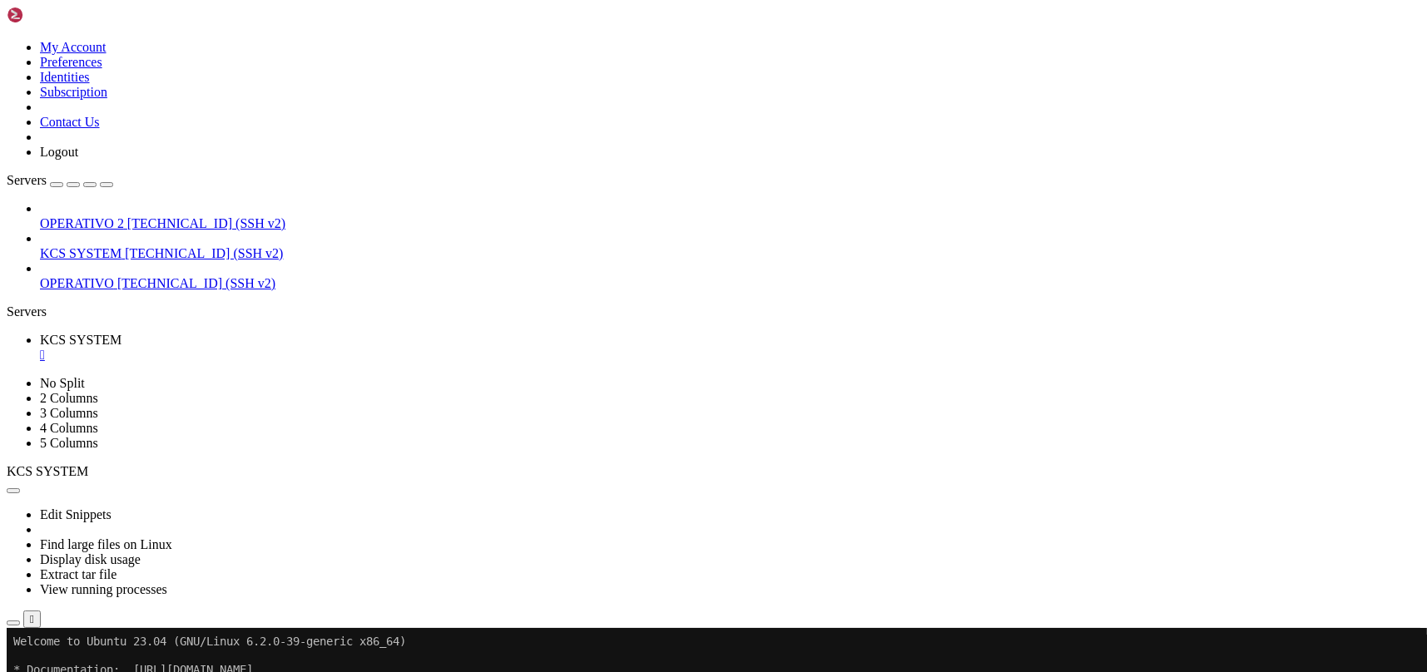
click at [319, 348] on div "" at bounding box center [730, 355] width 1380 height 15
